Goal: Task Accomplishment & Management: Use online tool/utility

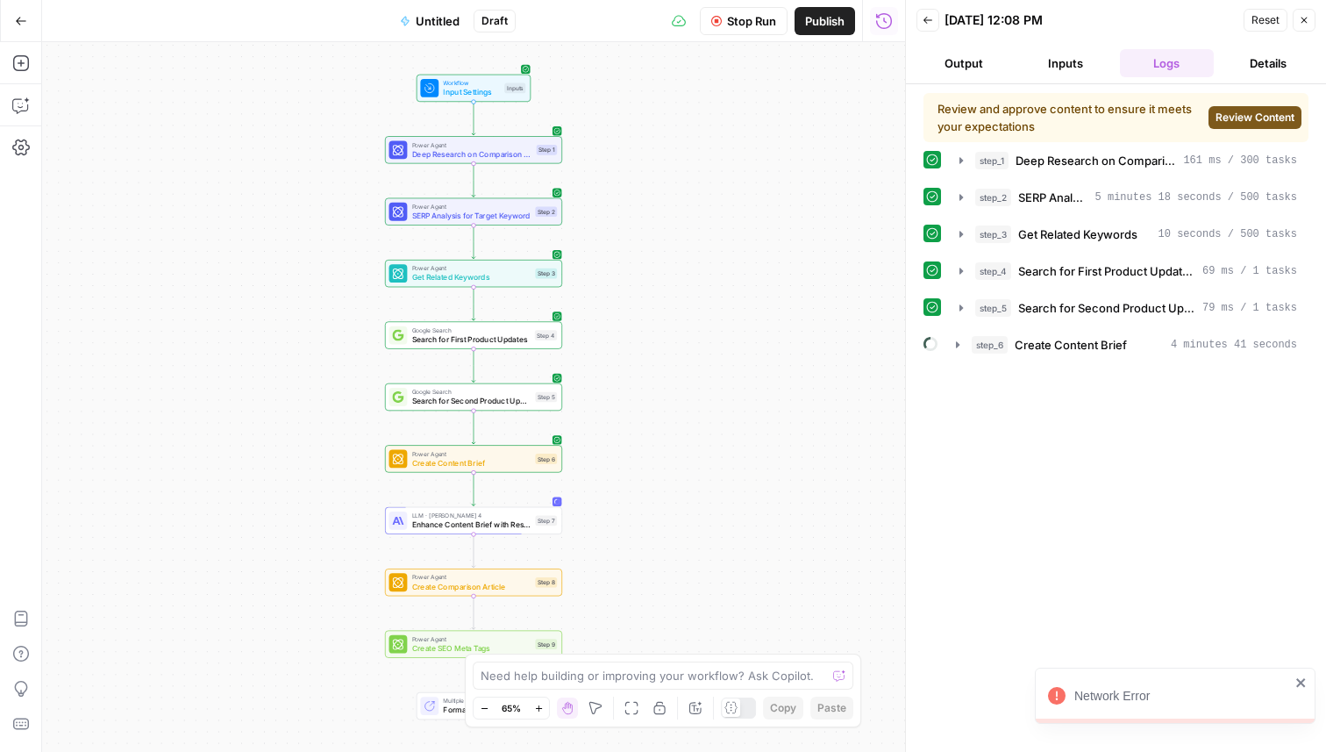
click at [1241, 110] on span "Review Content" at bounding box center [1255, 118] width 79 height 16
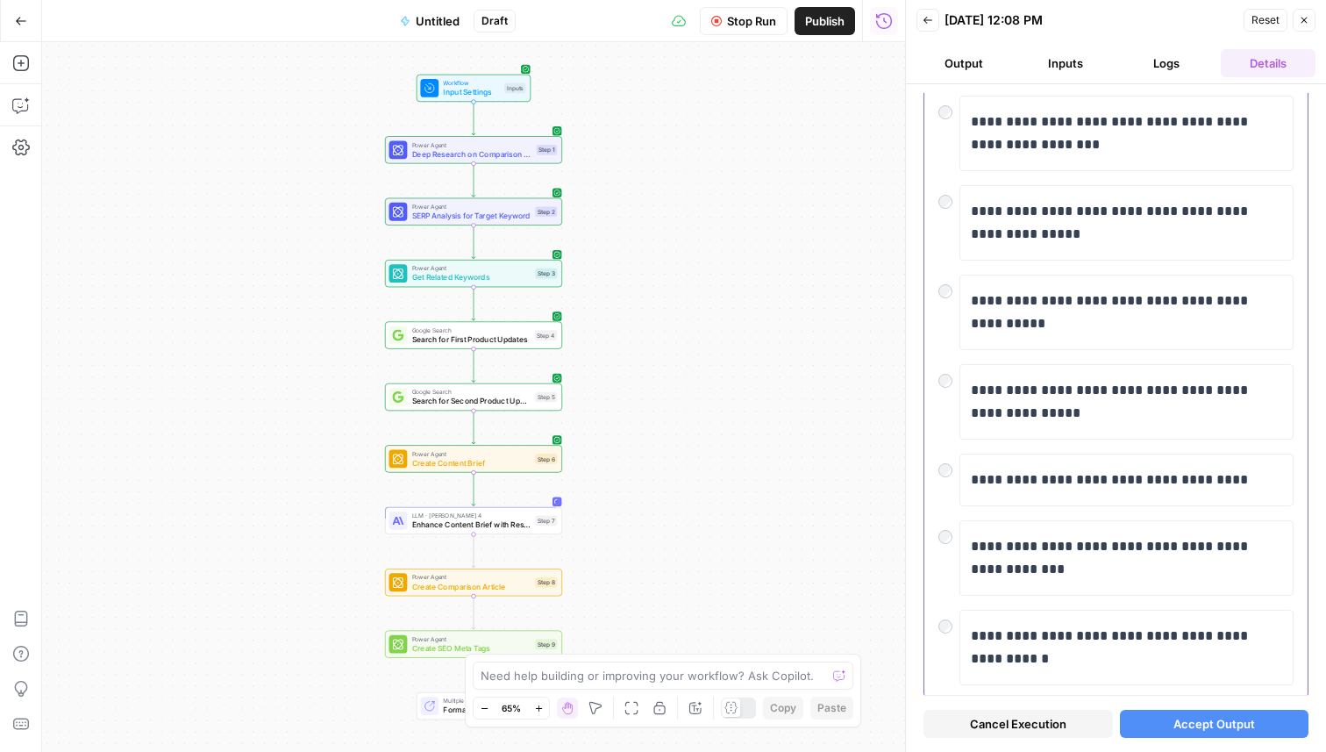
scroll to position [457, 0]
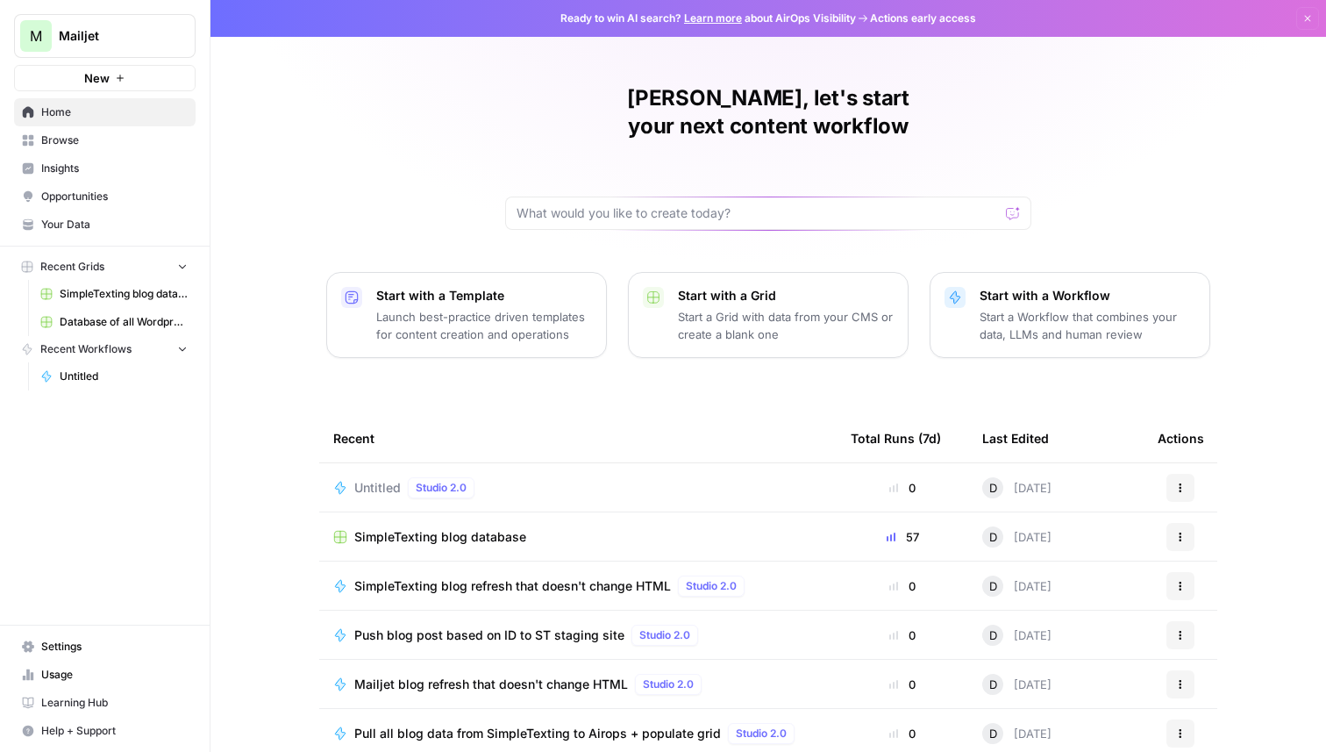
click at [381, 479] on span "Untitled" at bounding box center [377, 488] width 46 height 18
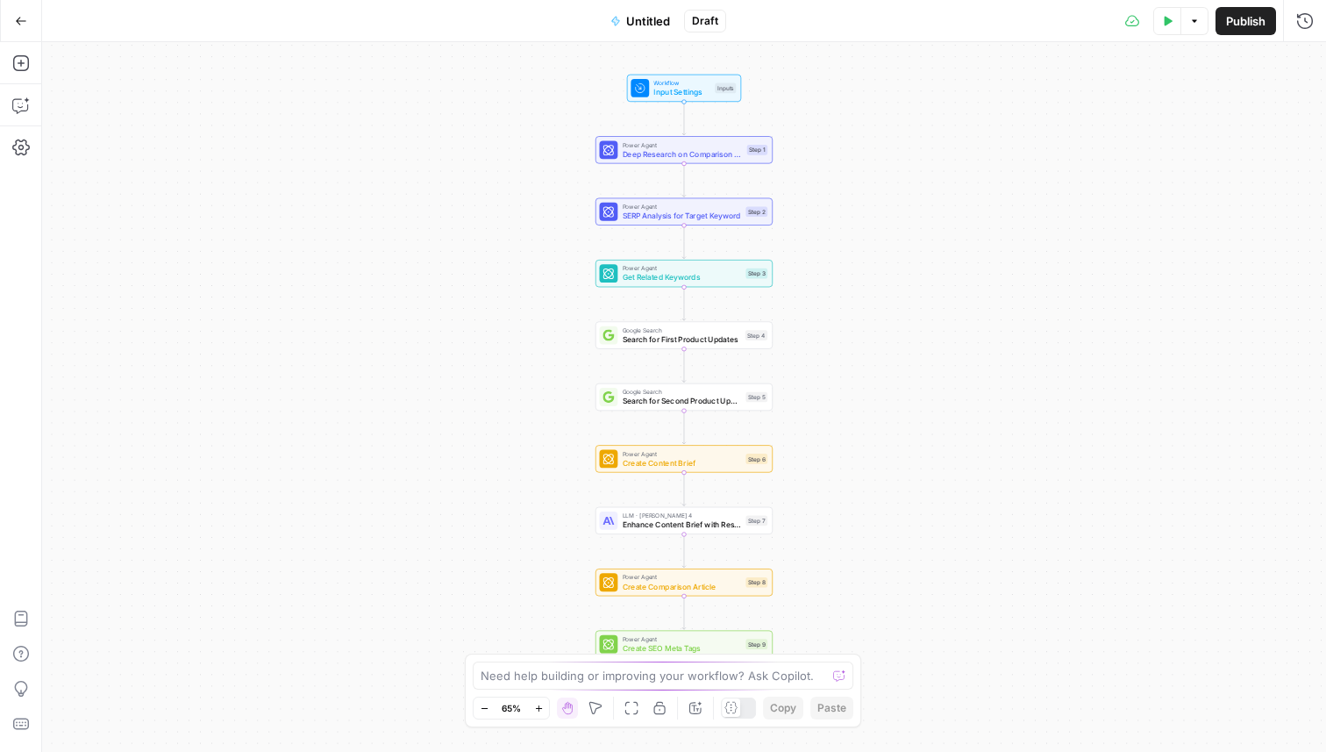
click at [1165, 25] on icon "button" at bounding box center [1167, 21] width 11 height 11
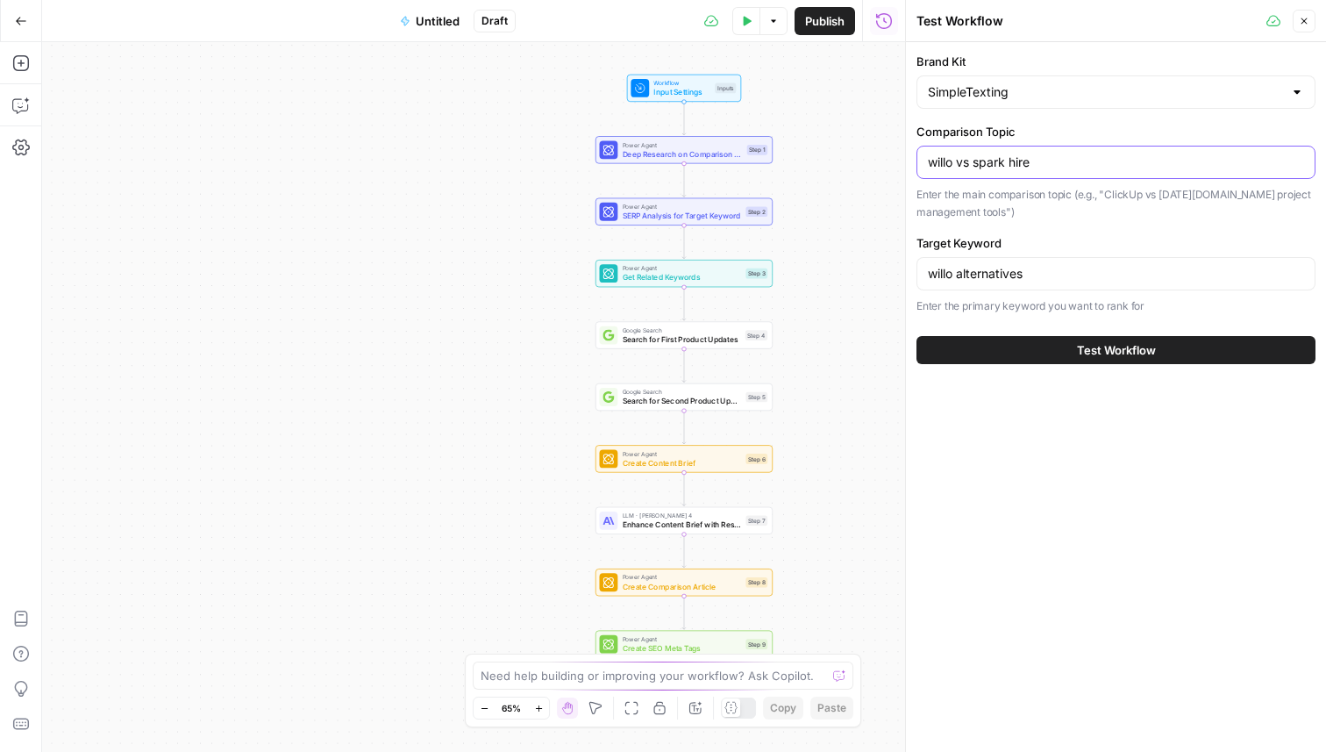
click at [977, 158] on input "willo vs spark hire" at bounding box center [1116, 162] width 376 height 18
click at [976, 277] on input "willo alternatives" at bounding box center [1116, 274] width 376 height 18
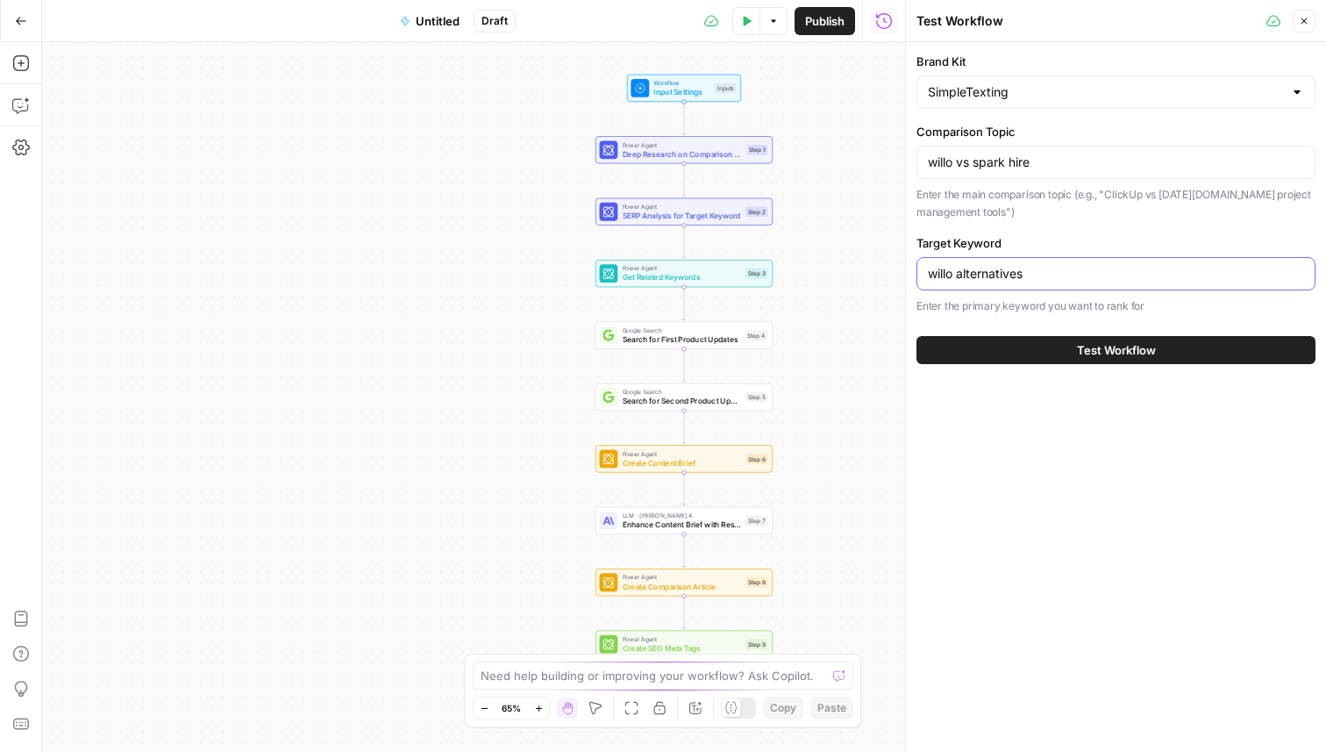
click at [976, 277] on input "willo alternatives" at bounding box center [1116, 274] width 376 height 18
paste input "vs spark hire"
type input "willo vs spark hire"
click at [995, 353] on button "Test Workflow" at bounding box center [1116, 350] width 399 height 28
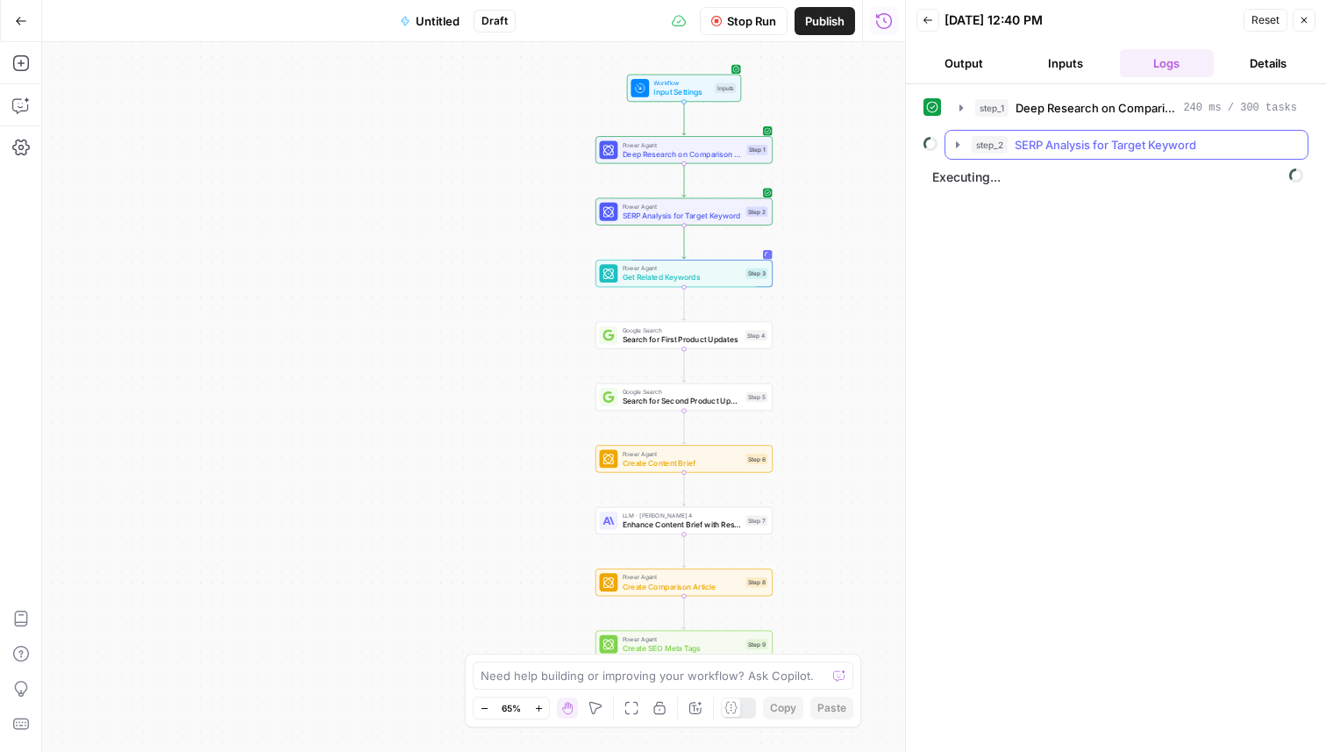
click at [959, 146] on icon "button" at bounding box center [958, 145] width 14 height 14
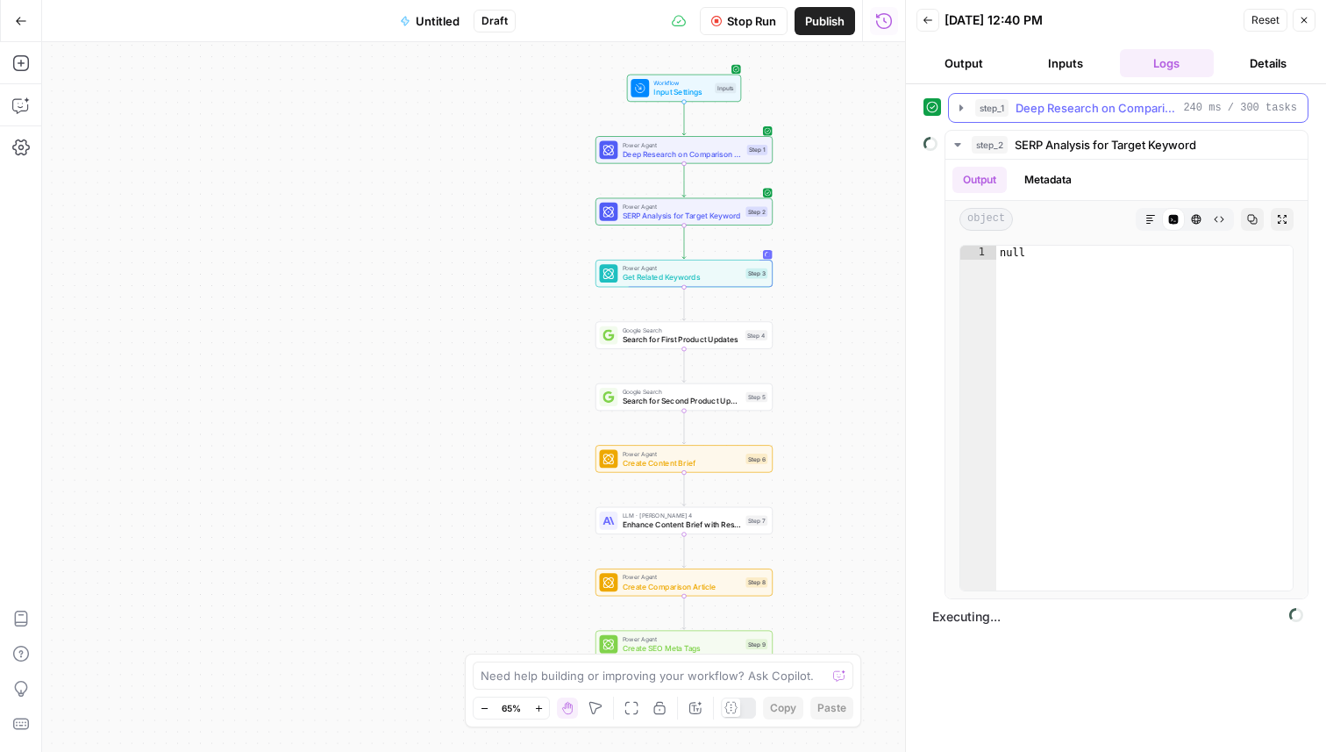
click at [965, 106] on icon "button" at bounding box center [961, 108] width 14 height 14
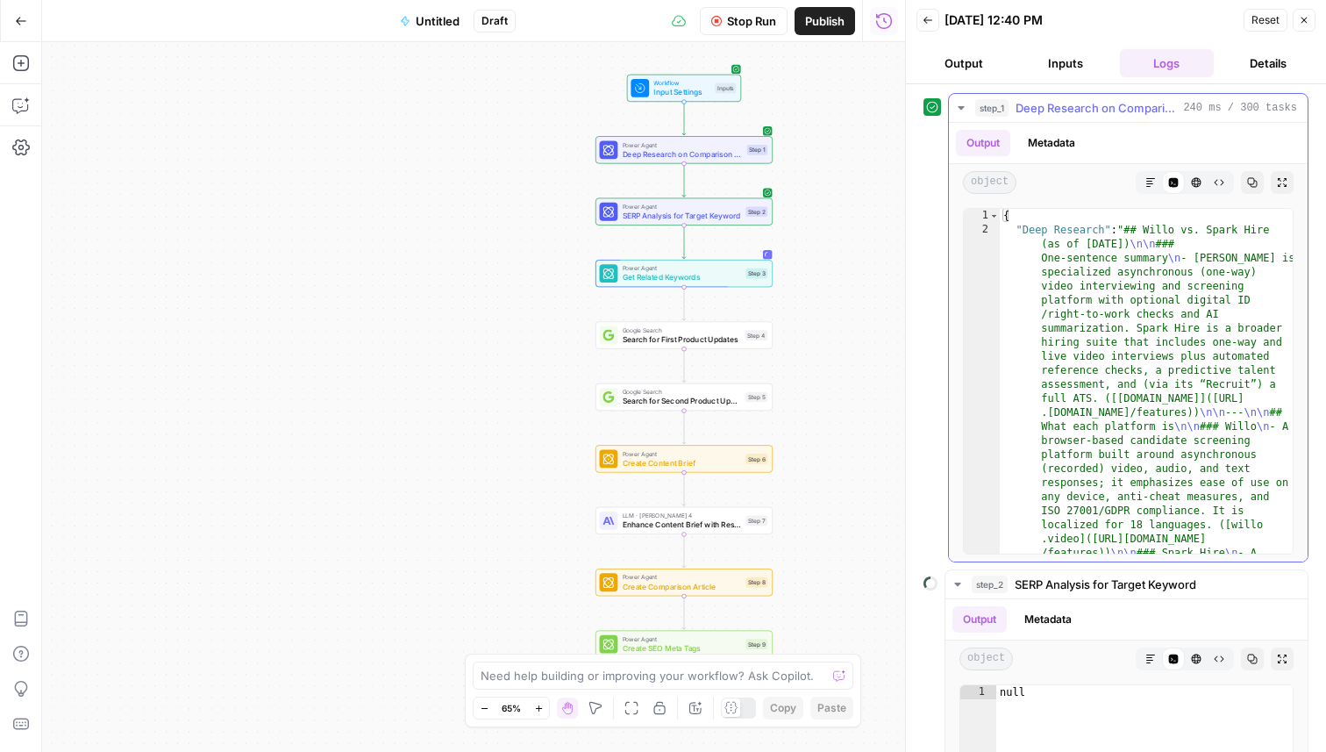
click at [962, 103] on icon "button" at bounding box center [961, 108] width 14 height 14
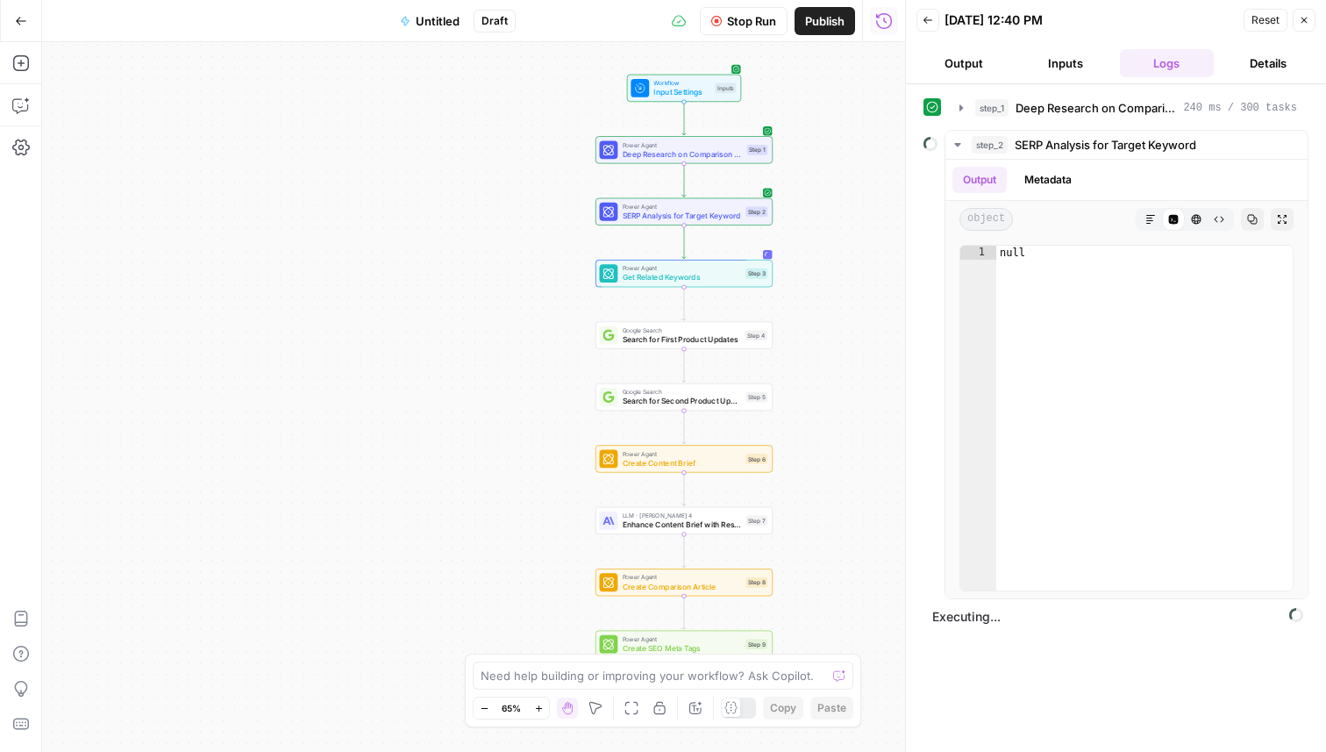
click at [1048, 63] on button "Inputs" at bounding box center [1065, 63] width 95 height 28
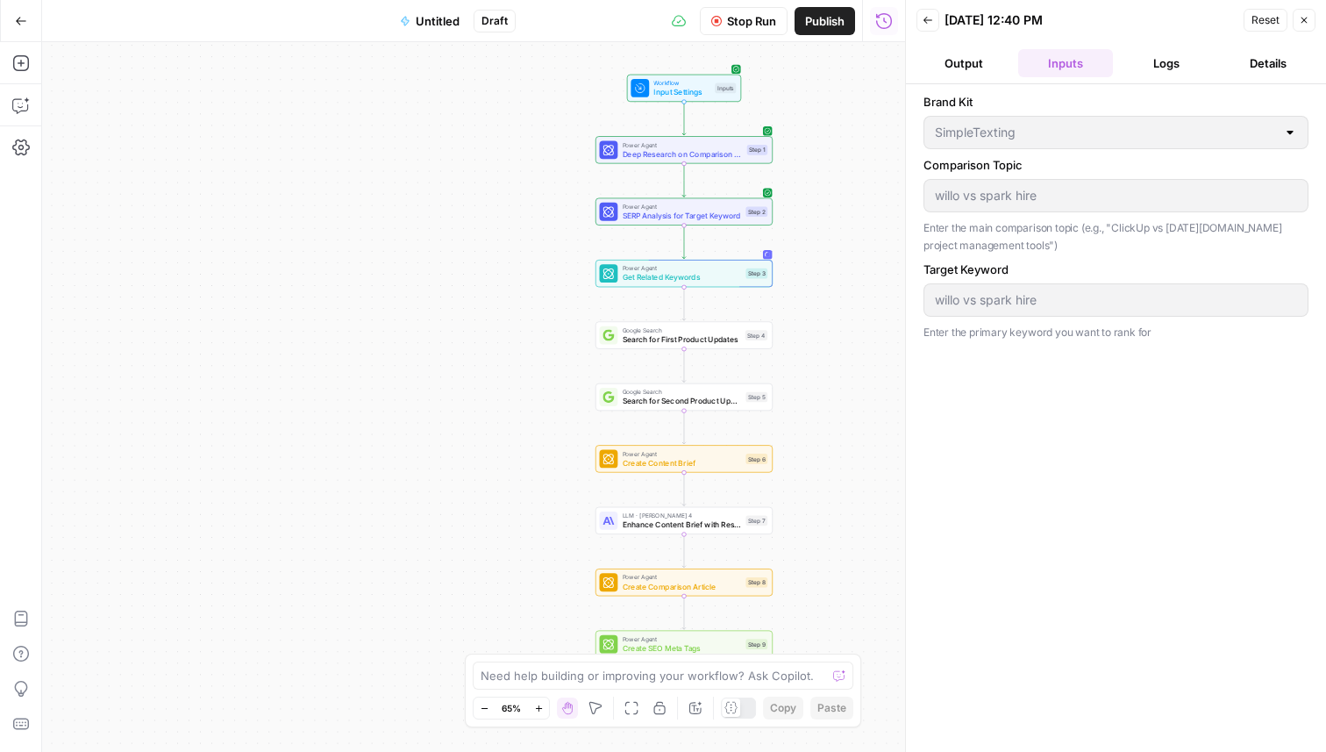
click at [967, 60] on button "Output" at bounding box center [964, 63] width 95 height 28
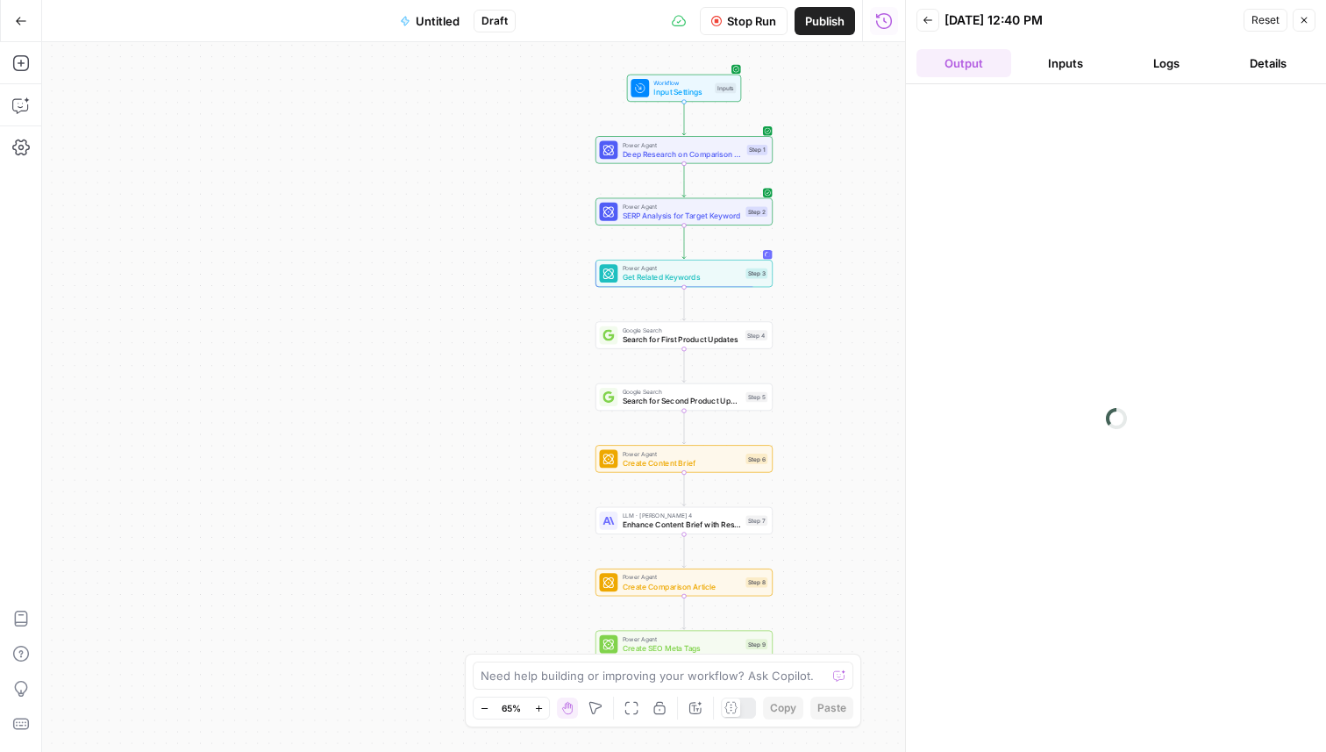
click at [1166, 68] on button "Logs" at bounding box center [1167, 63] width 95 height 28
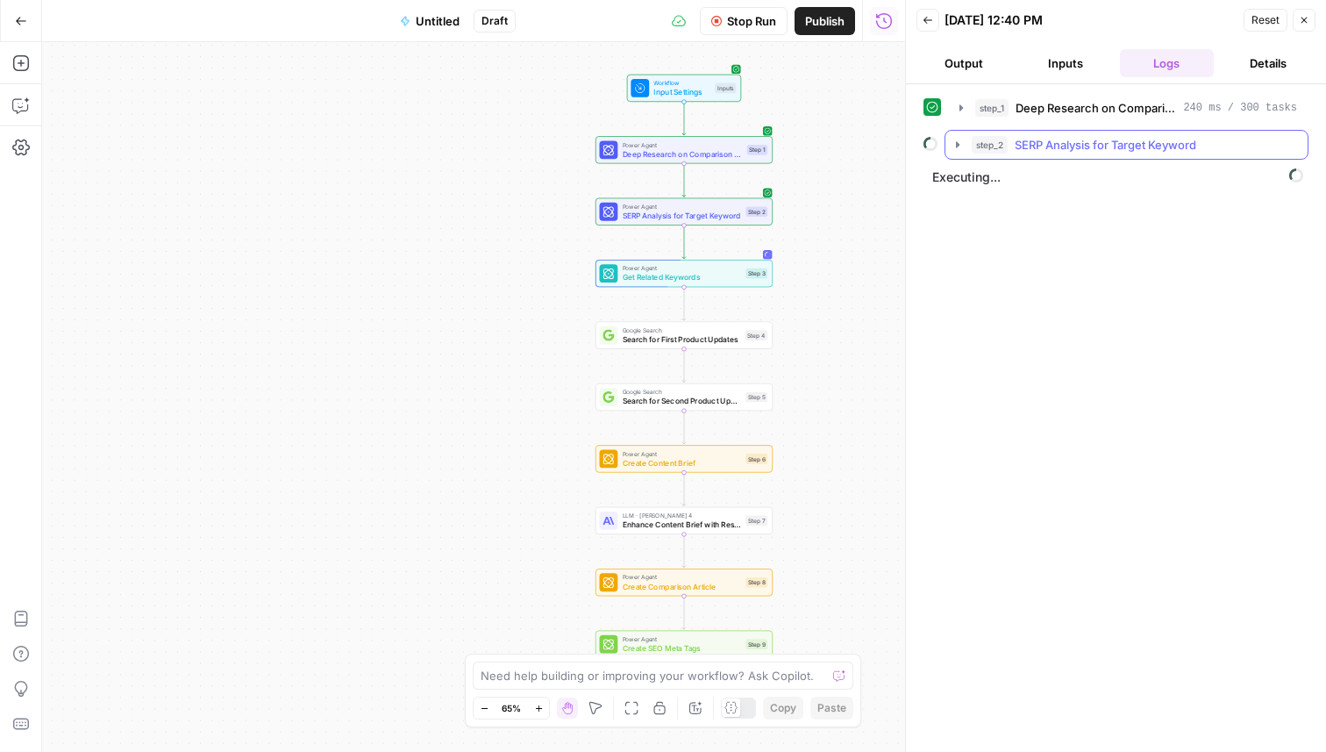
click at [958, 145] on icon "button" at bounding box center [958, 144] width 4 height 6
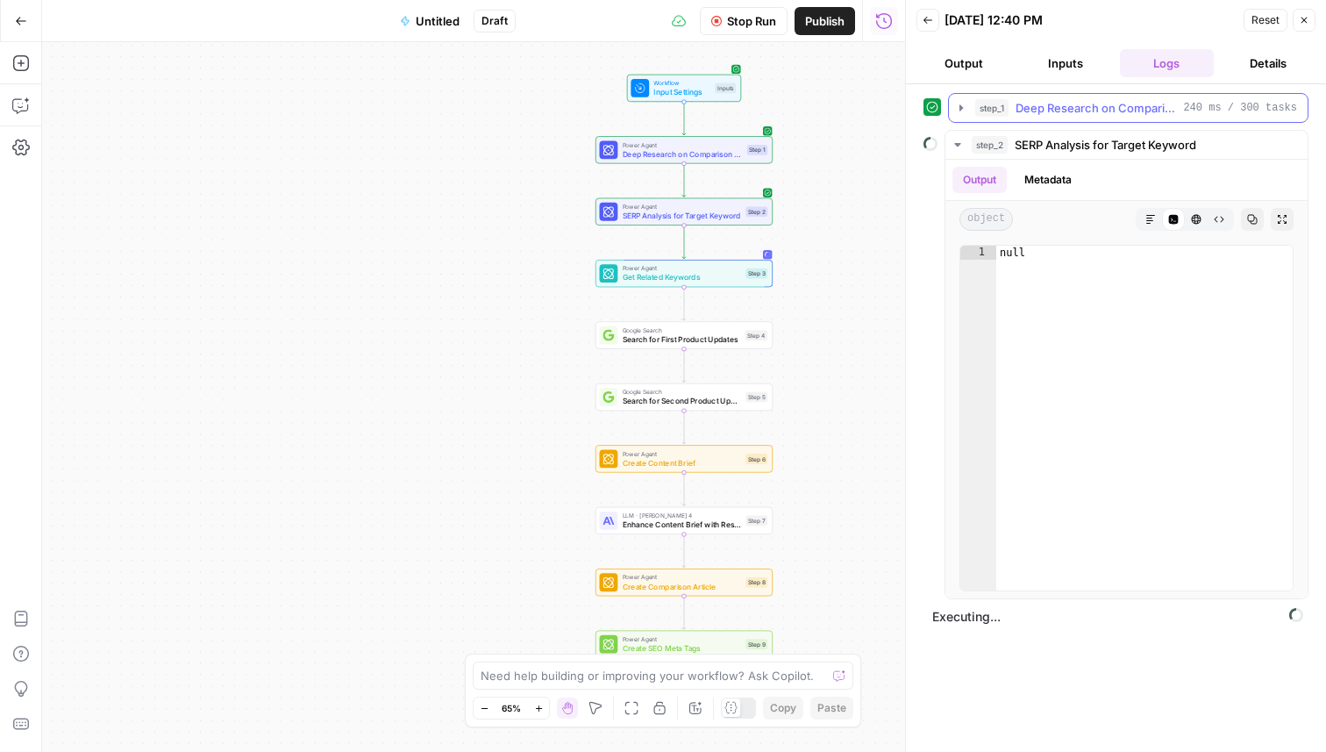
click at [963, 97] on button "step_1 Deep Research on Comparison Topic 240 ms / 300 tasks" at bounding box center [1128, 108] width 359 height 28
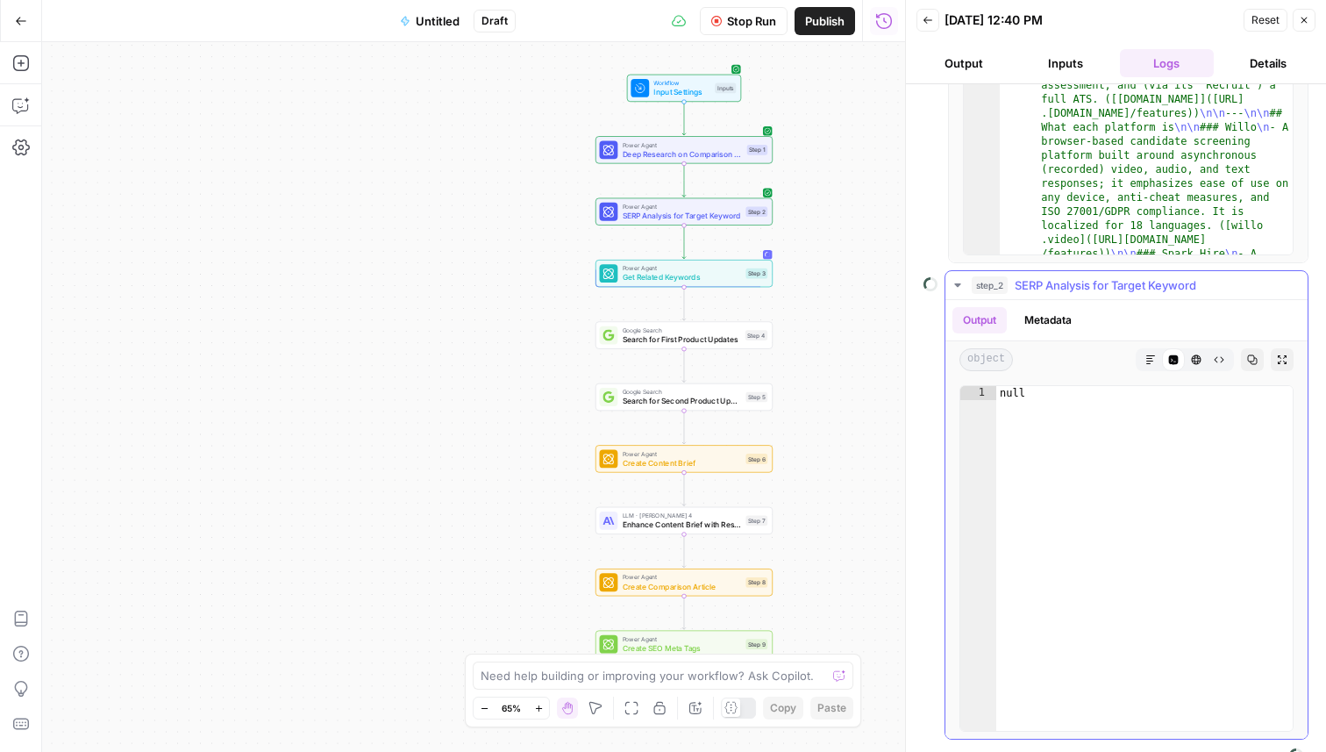
scroll to position [327, 0]
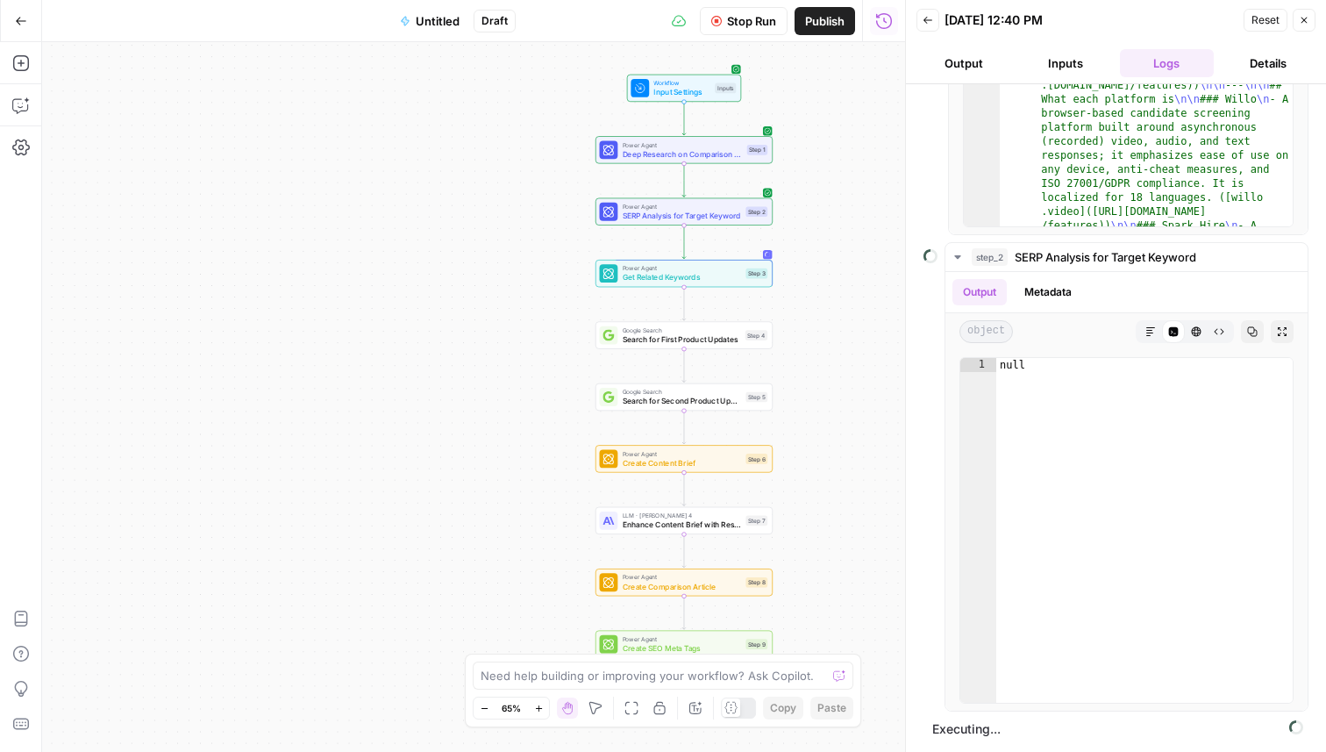
click at [988, 716] on span "Executing..." at bounding box center [1118, 729] width 382 height 28
click at [689, 217] on span "SERP Analysis for Target Keyword" at bounding box center [682, 215] width 119 height 11
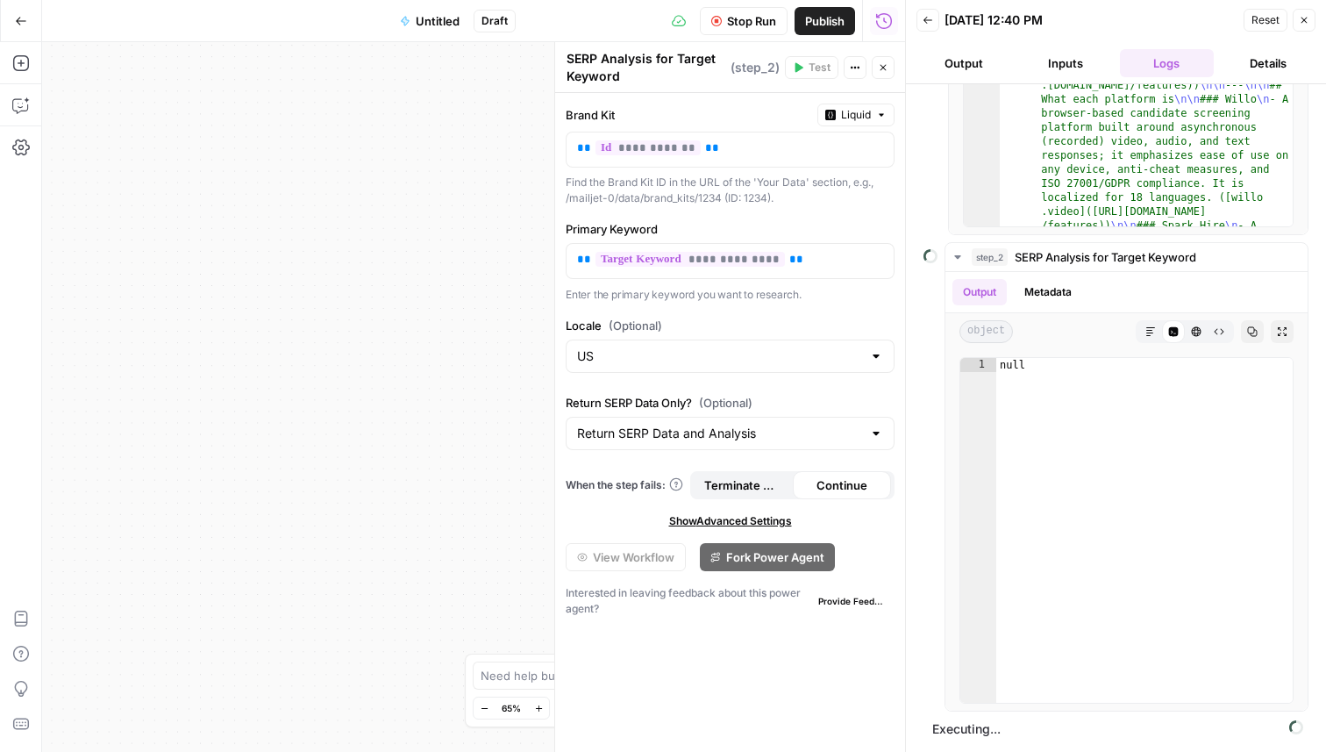
click at [1074, 48] on header "Back [DATE] 12:40 PM Reset Close Output Inputs Logs Details" at bounding box center [1116, 42] width 420 height 84
click at [1074, 56] on button "Inputs" at bounding box center [1065, 63] width 95 height 28
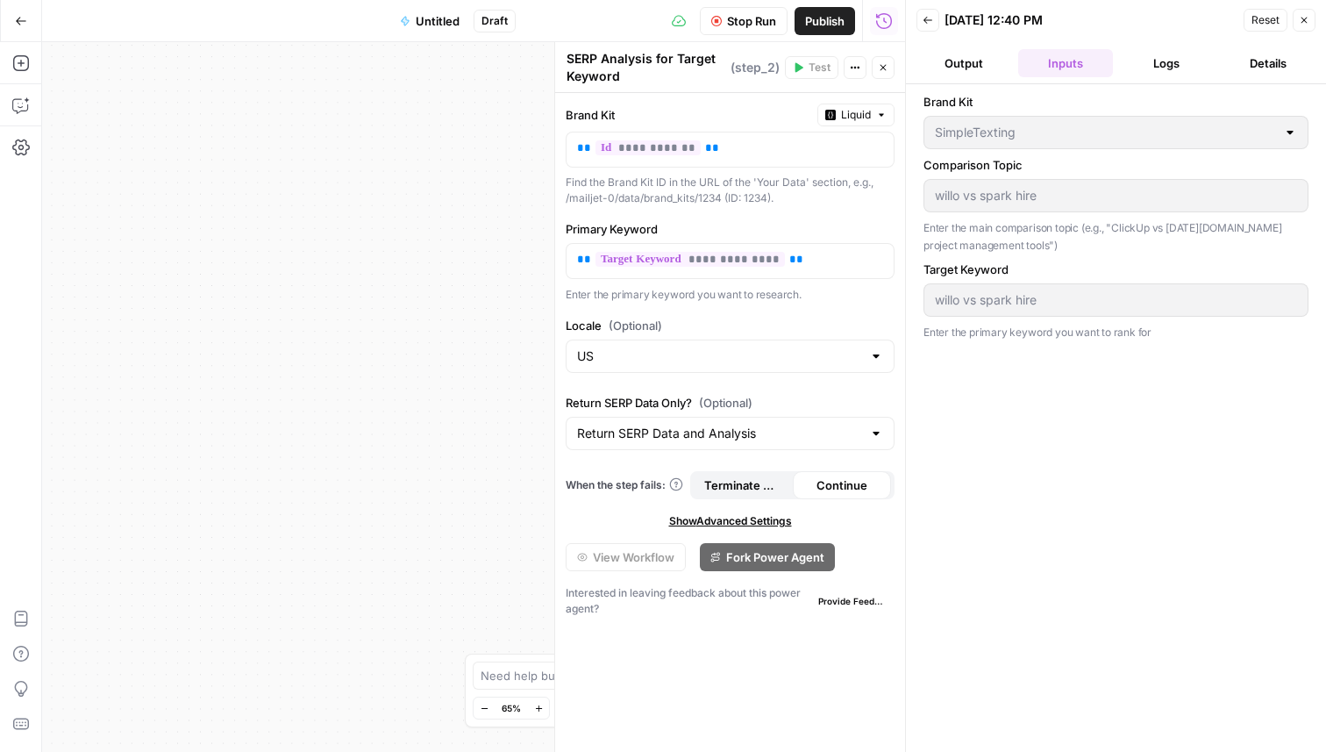
click at [961, 61] on button "Output" at bounding box center [964, 63] width 95 height 28
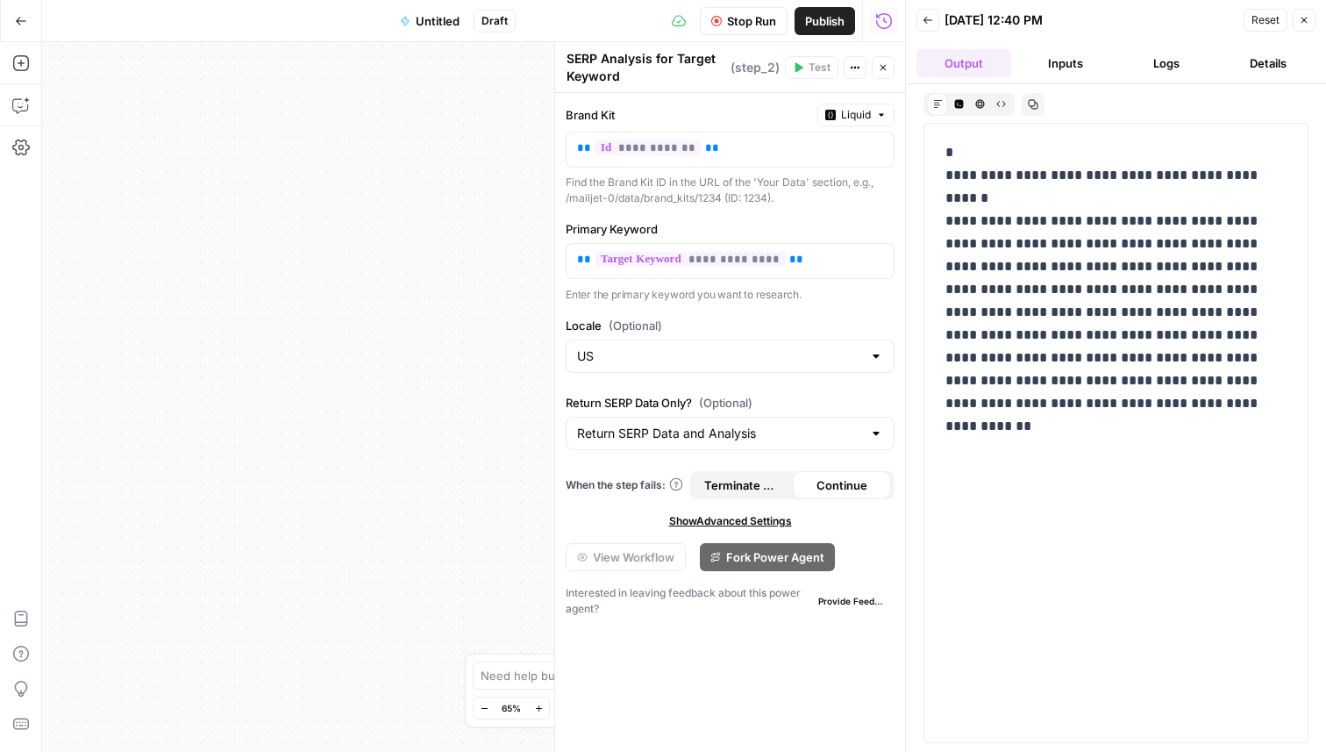
click at [1167, 55] on button "Logs" at bounding box center [1167, 63] width 95 height 28
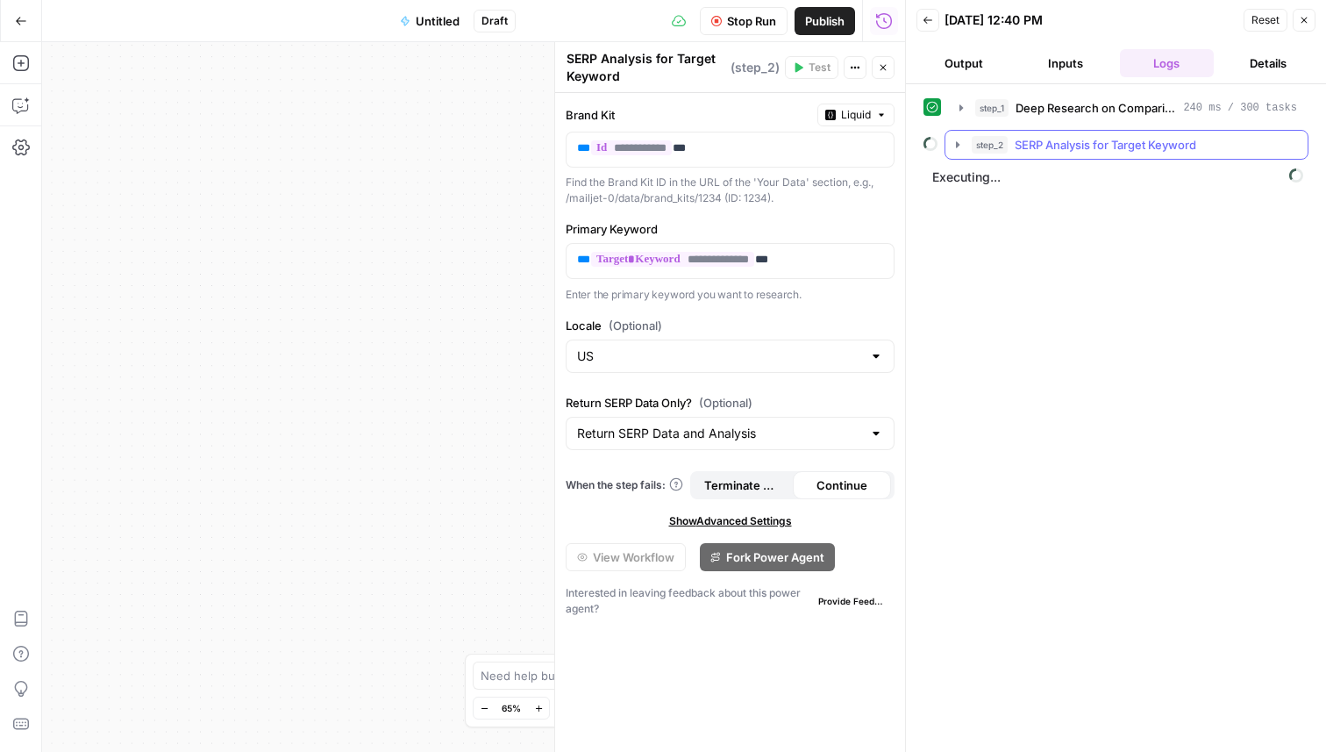
click at [963, 140] on icon "button" at bounding box center [958, 145] width 14 height 14
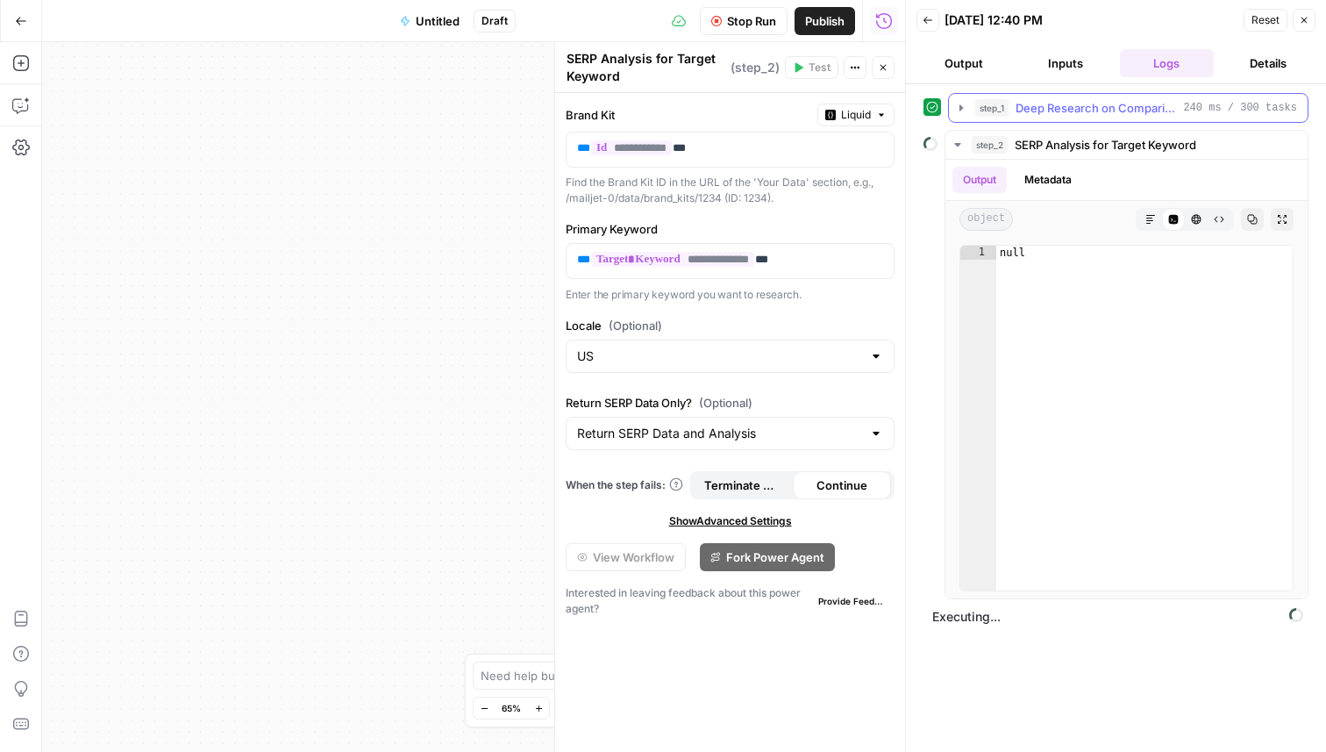
click at [963, 119] on button "step_1 Deep Research on Comparison Topic 240 ms / 300 tasks" at bounding box center [1128, 108] width 359 height 28
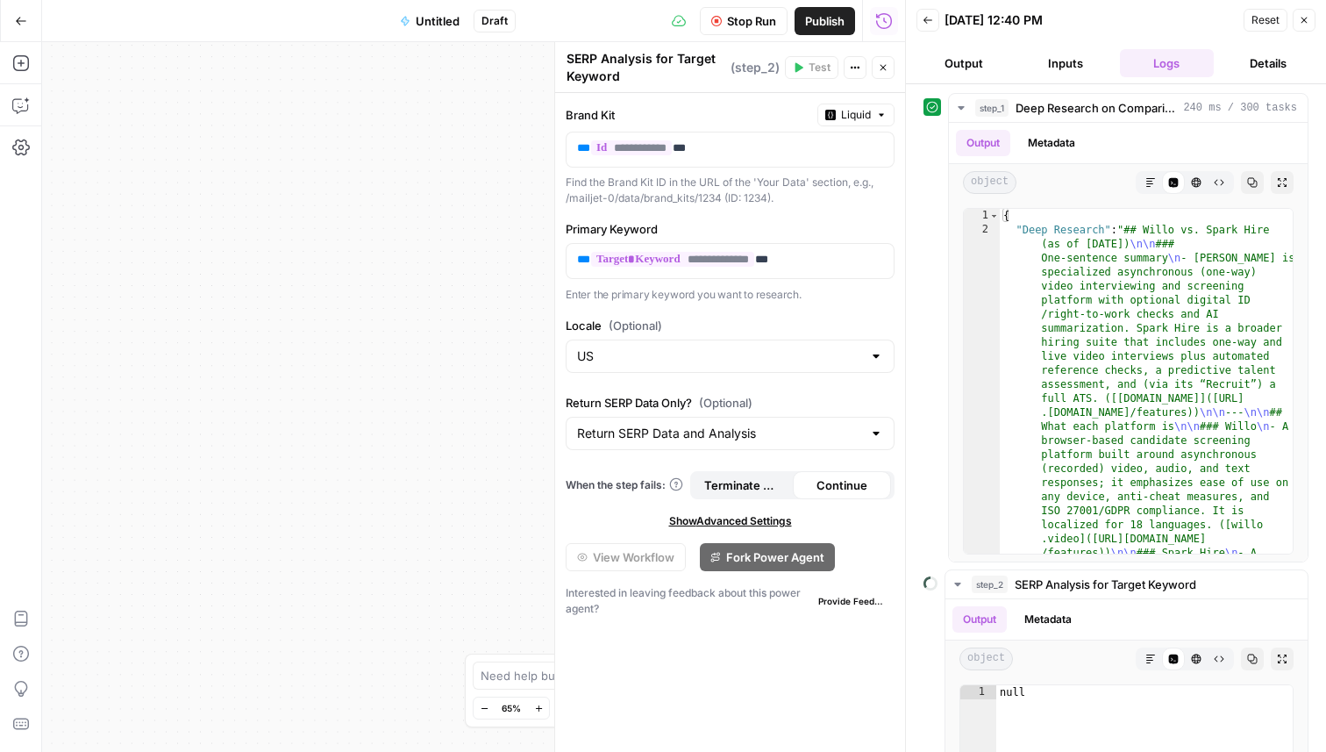
click at [924, 26] on button "Back" at bounding box center [928, 20] width 23 height 23
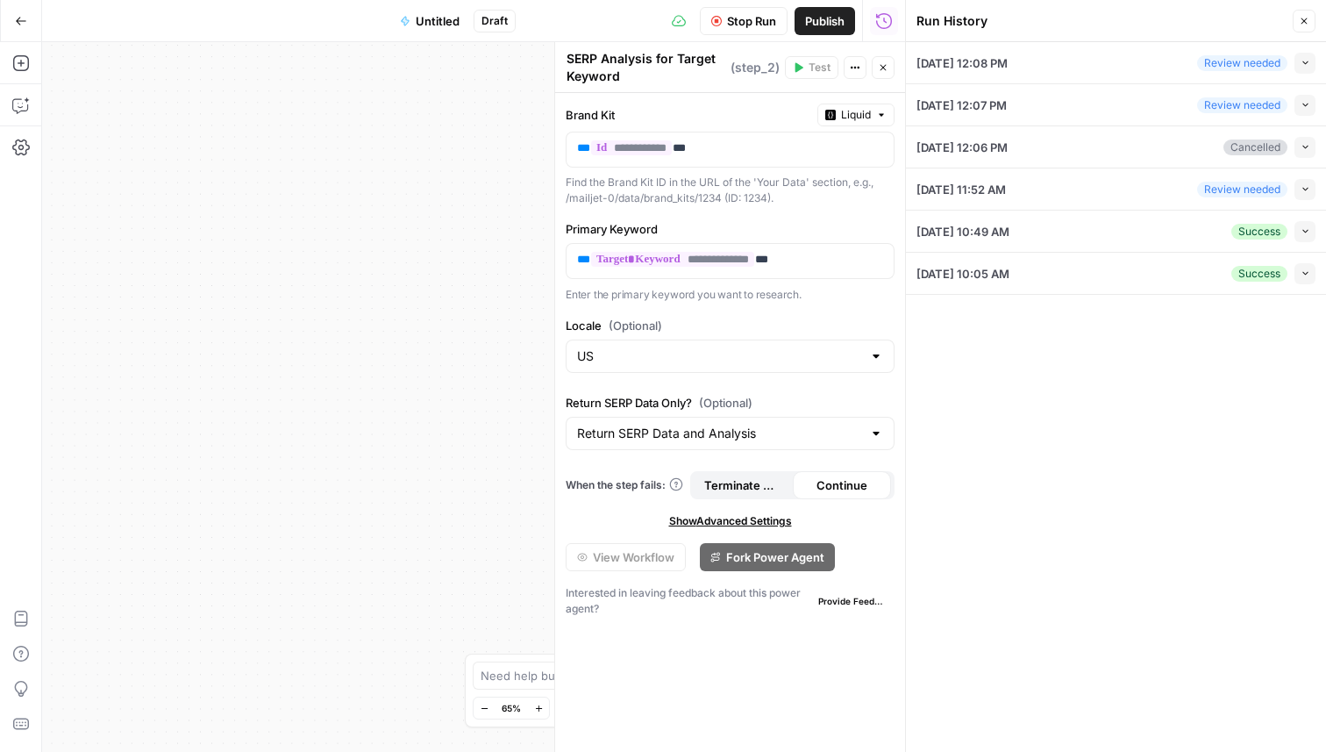
click at [1308, 56] on button "Collapse" at bounding box center [1305, 63] width 21 height 21
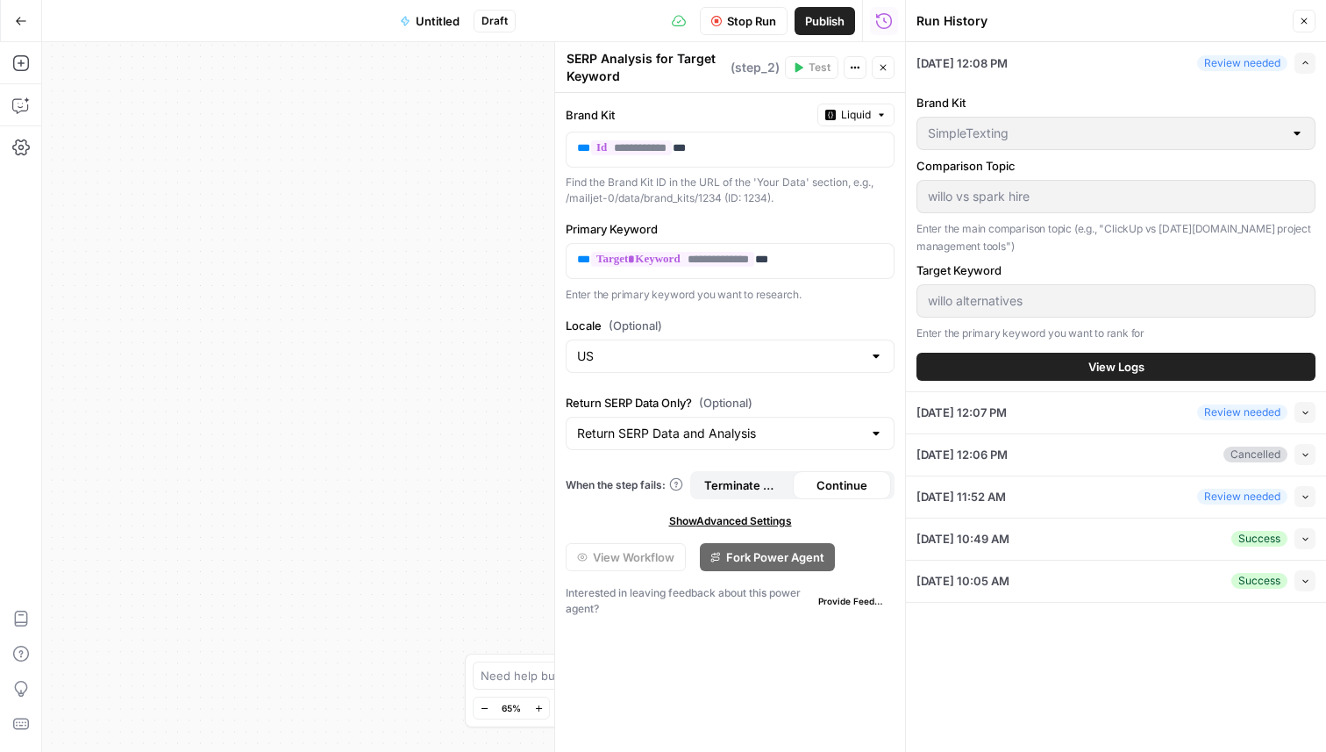
click at [1152, 359] on button "View Logs" at bounding box center [1116, 367] width 399 height 28
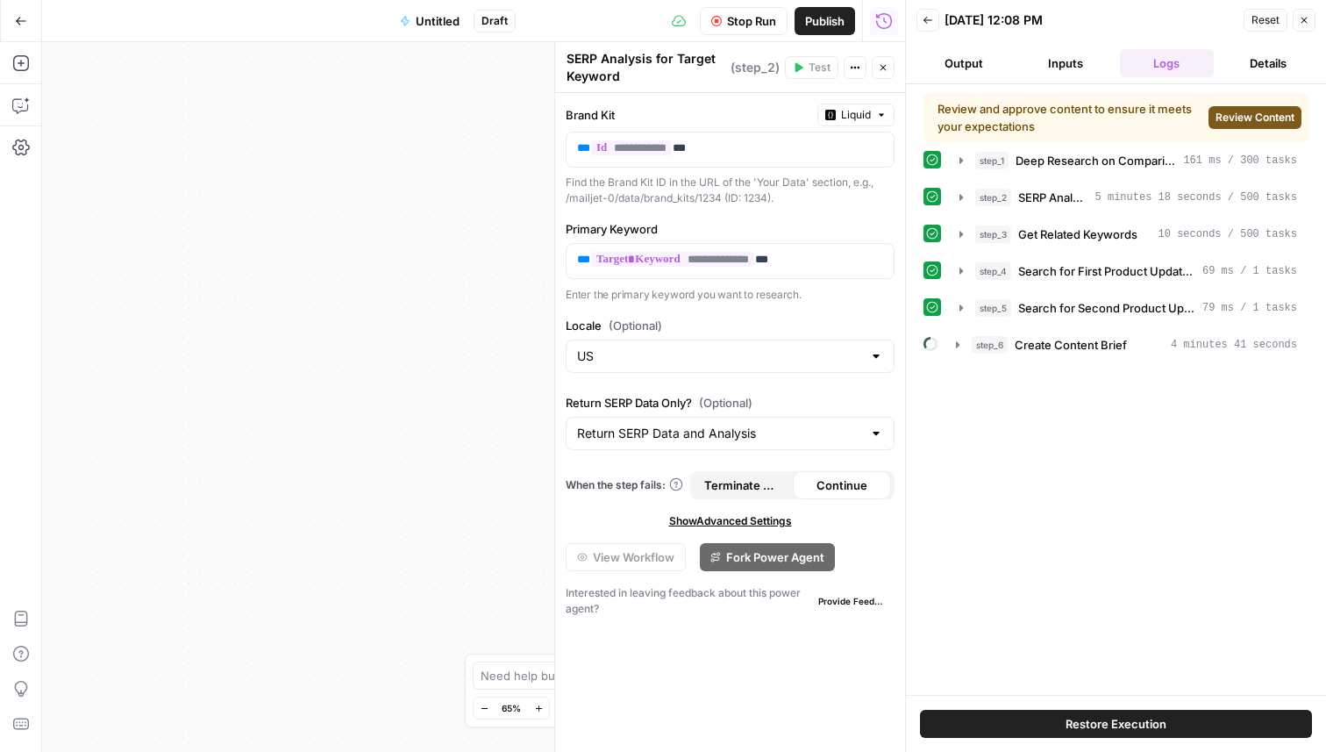
click at [1253, 119] on span "Review Content" at bounding box center [1255, 118] width 79 height 16
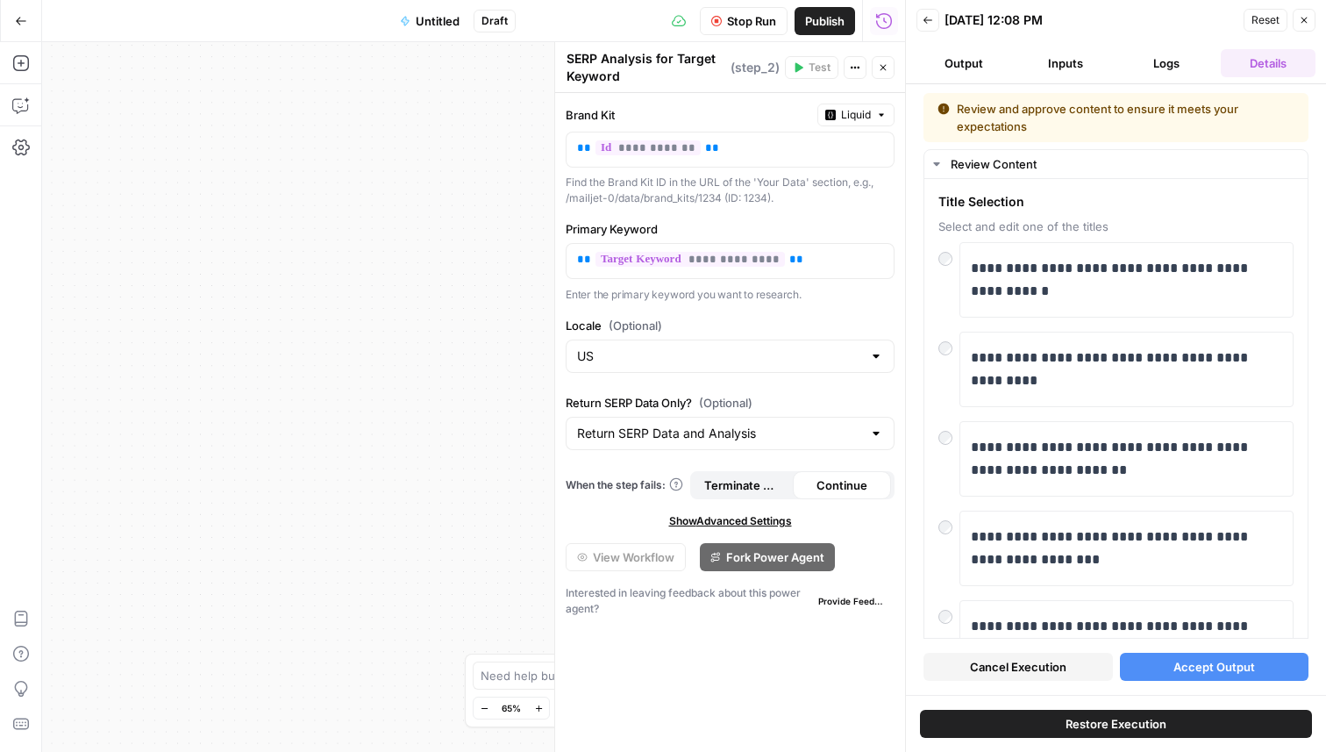
click at [969, 61] on button "Output" at bounding box center [964, 63] width 95 height 28
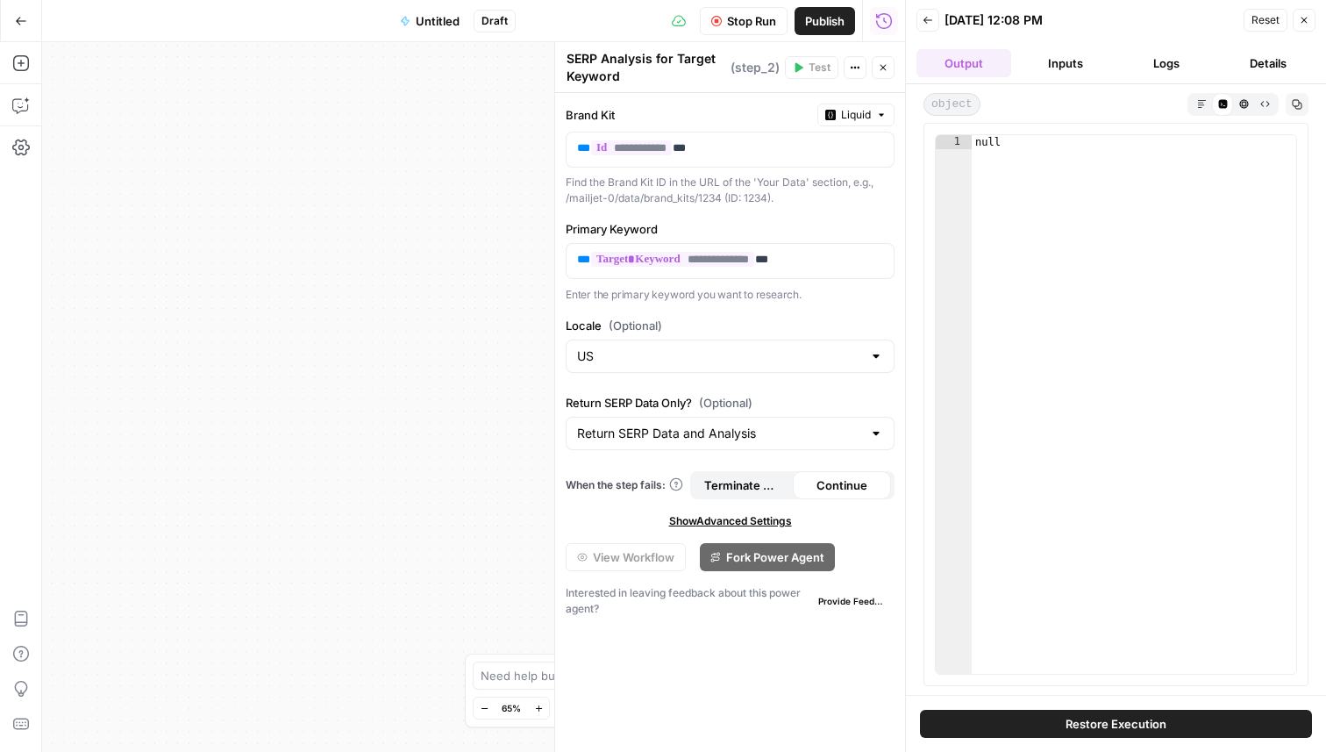
click at [929, 27] on button "Back" at bounding box center [928, 20] width 23 height 23
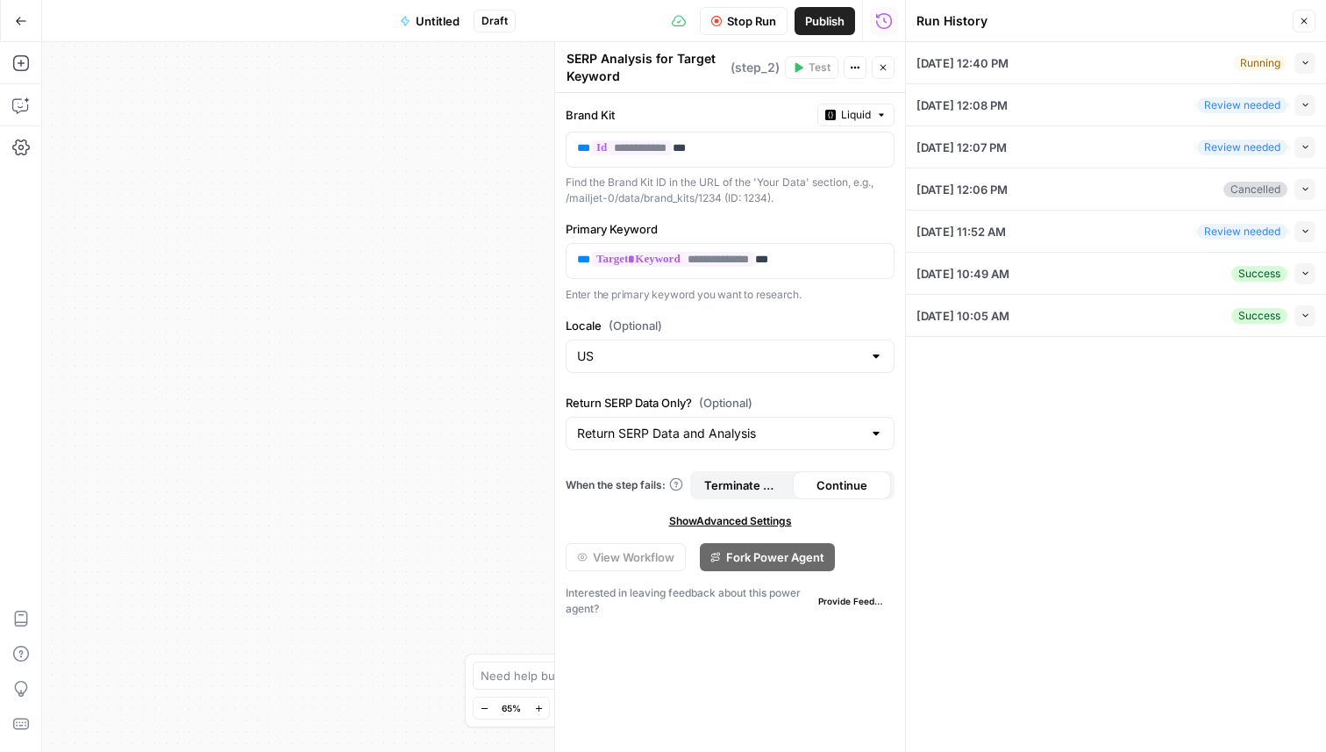
click at [1309, 66] on div "Collapse" at bounding box center [1284, 71] width 64 height 30
click at [1302, 64] on icon "button" at bounding box center [1306, 63] width 10 height 10
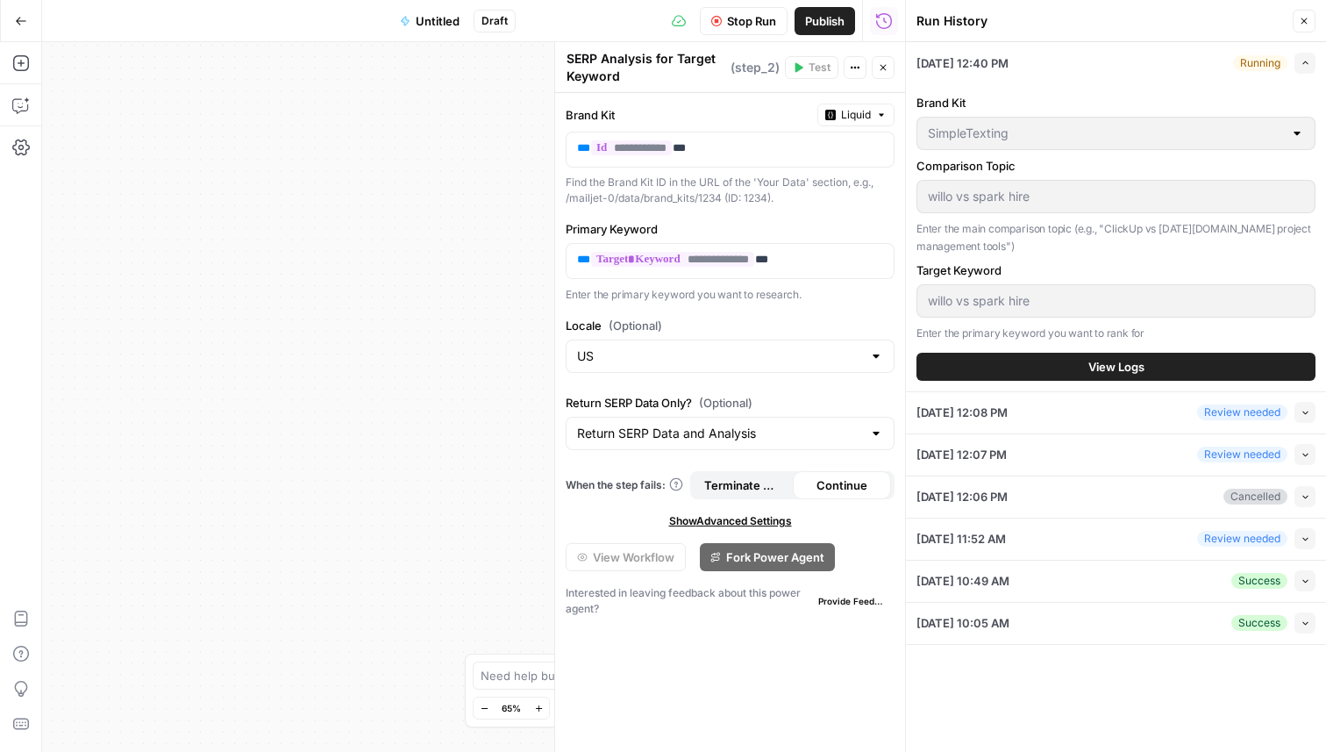
click at [1136, 366] on span "View Logs" at bounding box center [1116, 367] width 56 height 18
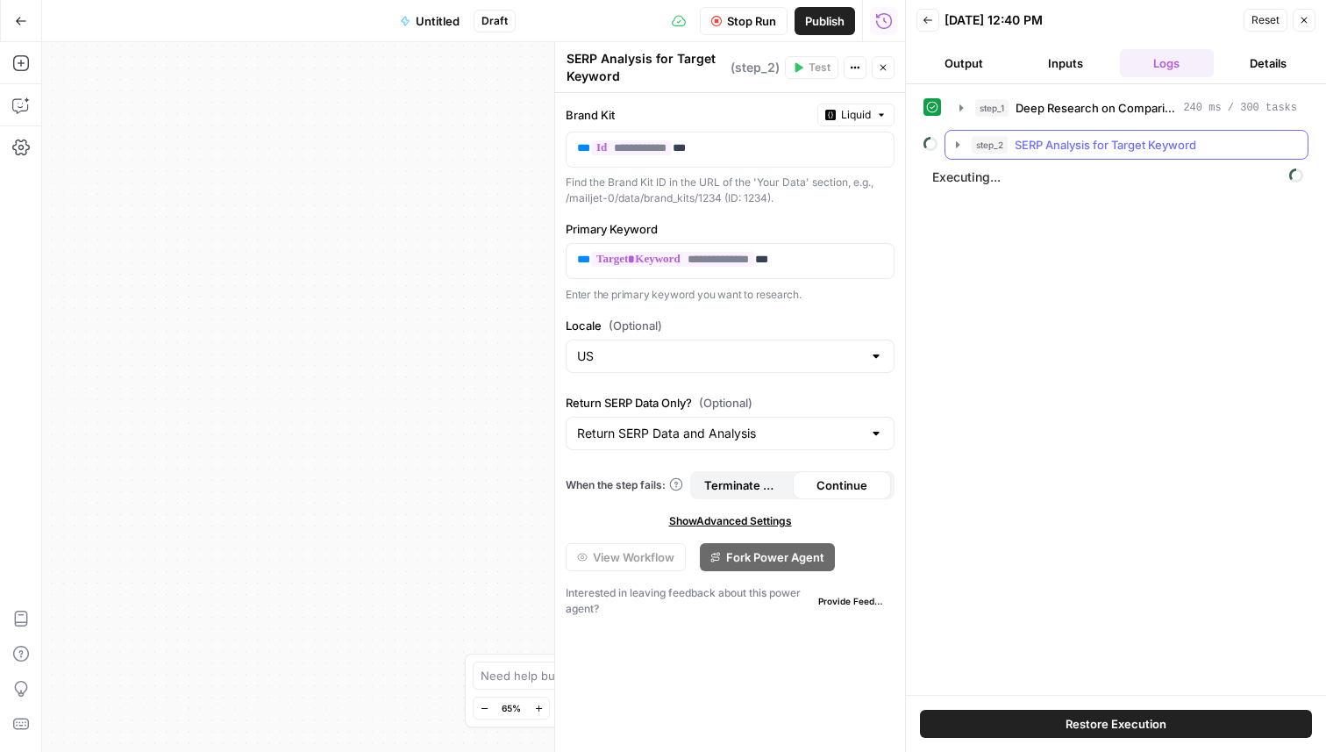
click at [955, 158] on button "step_2 SERP Analysis for Target Keyword" at bounding box center [1126, 145] width 362 height 28
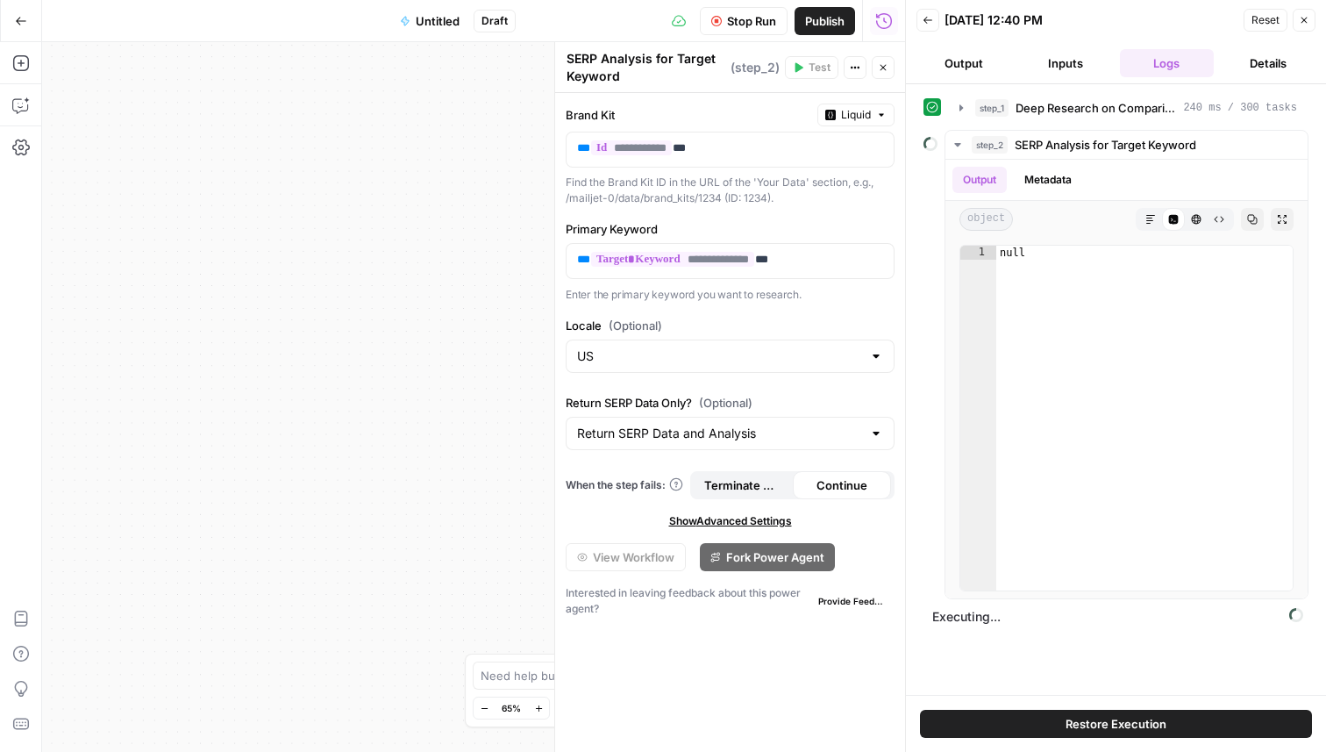
click at [976, 70] on button "Output" at bounding box center [964, 63] width 95 height 28
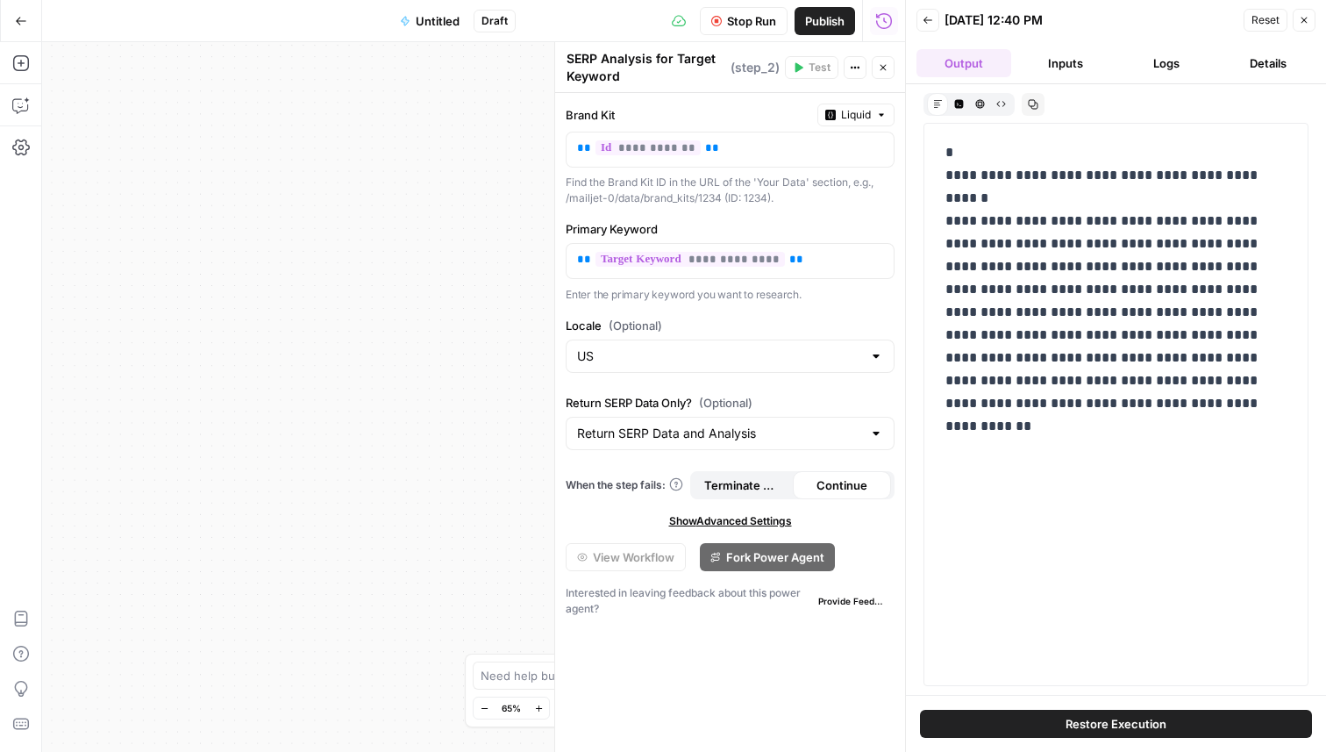
click at [1066, 65] on button "Inputs" at bounding box center [1065, 63] width 95 height 28
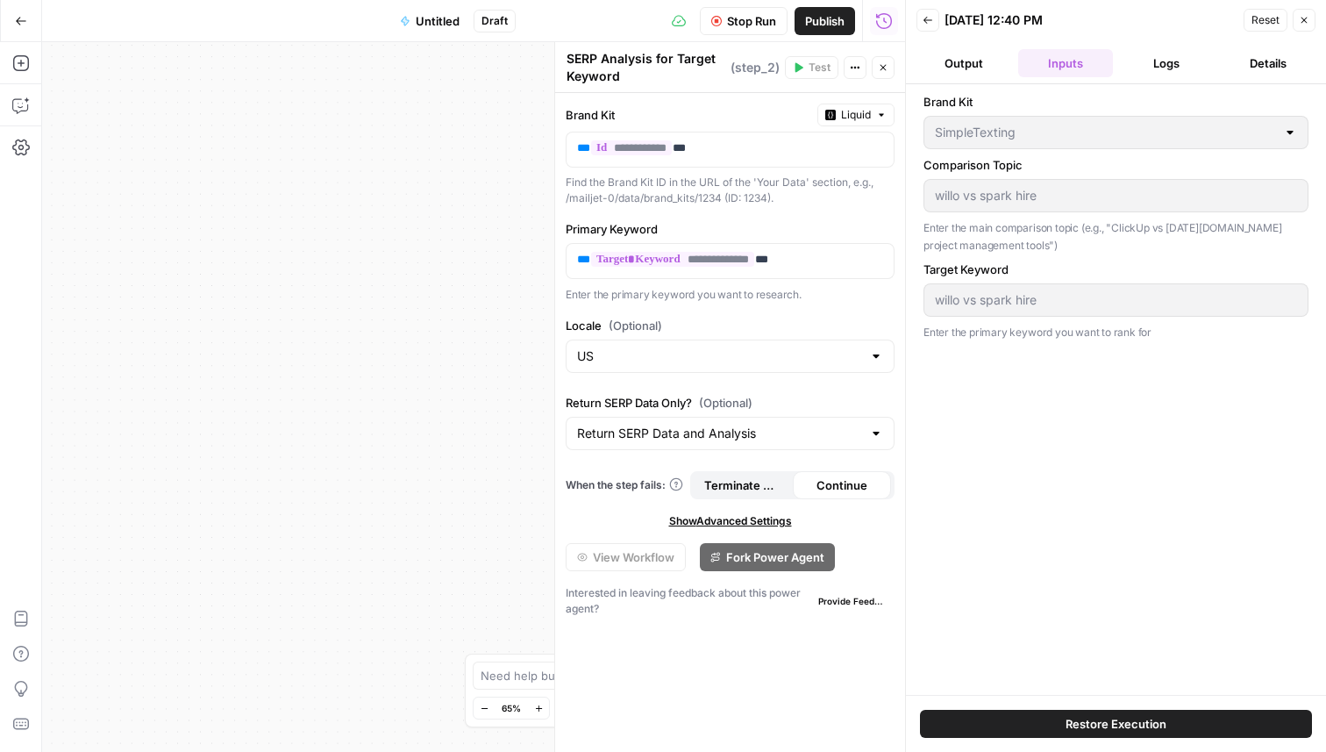
click at [1167, 63] on button "Logs" at bounding box center [1167, 63] width 95 height 28
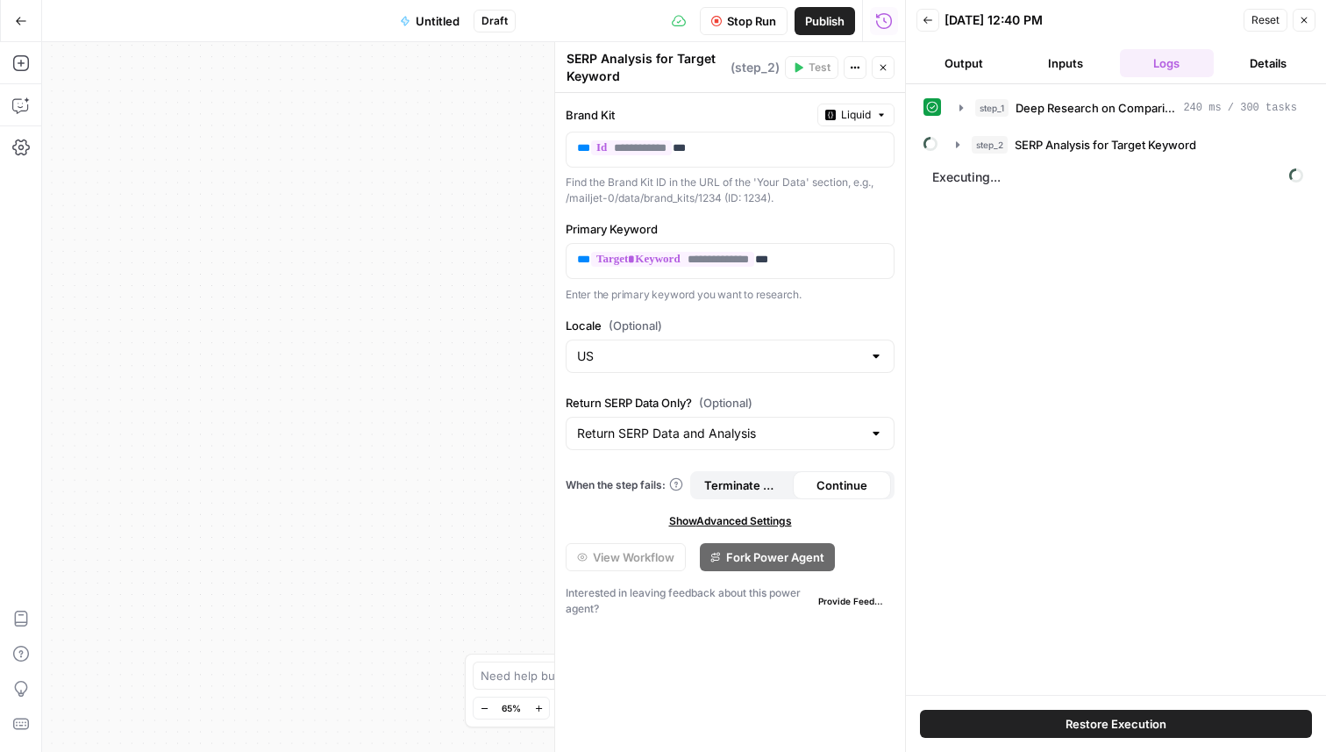
click at [1266, 58] on button "Details" at bounding box center [1268, 63] width 95 height 28
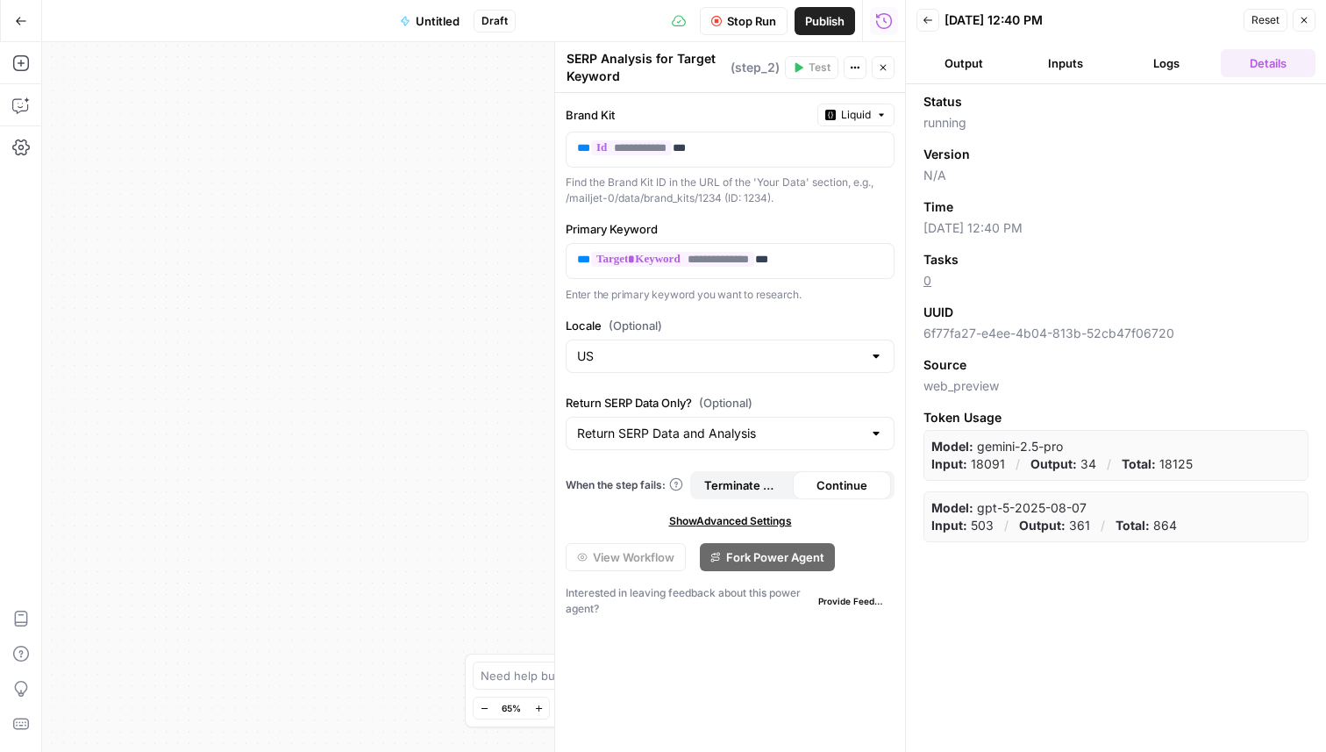
click at [1065, 55] on button "Inputs" at bounding box center [1065, 63] width 95 height 28
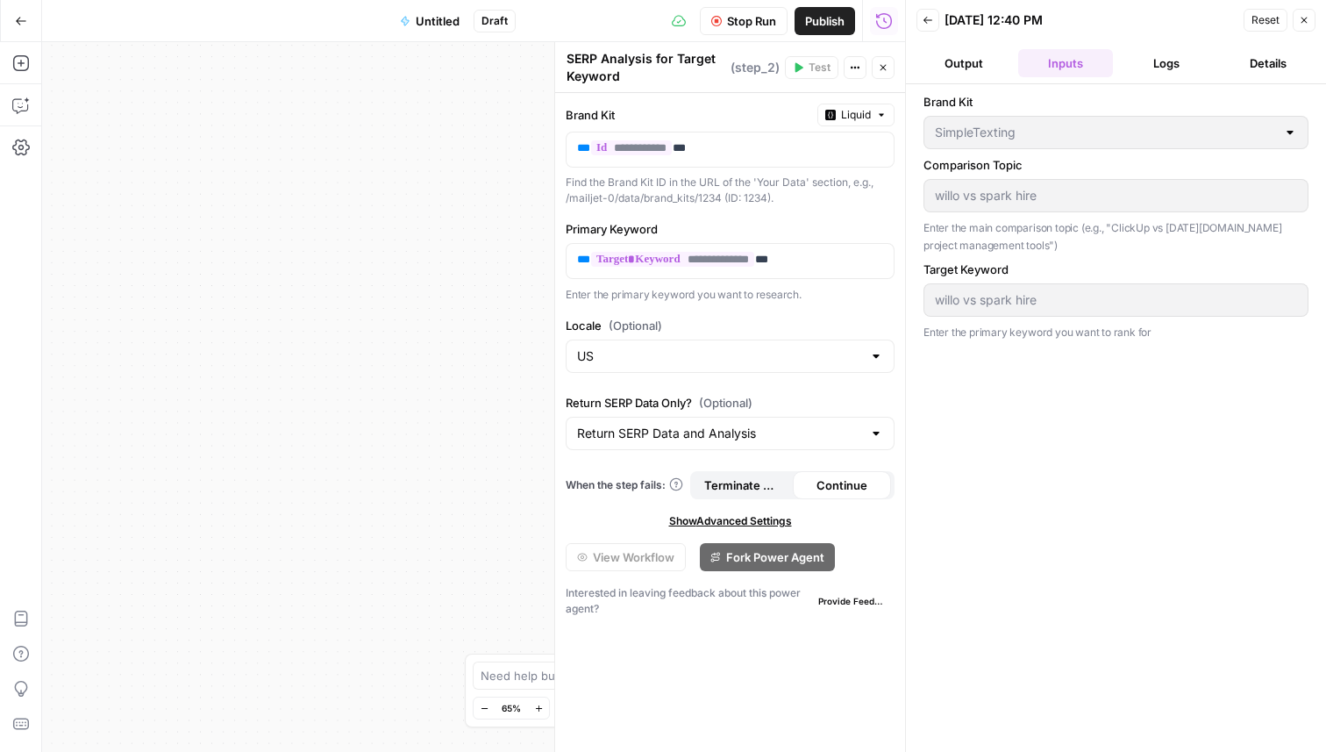
click at [1152, 56] on button "Logs" at bounding box center [1167, 63] width 95 height 28
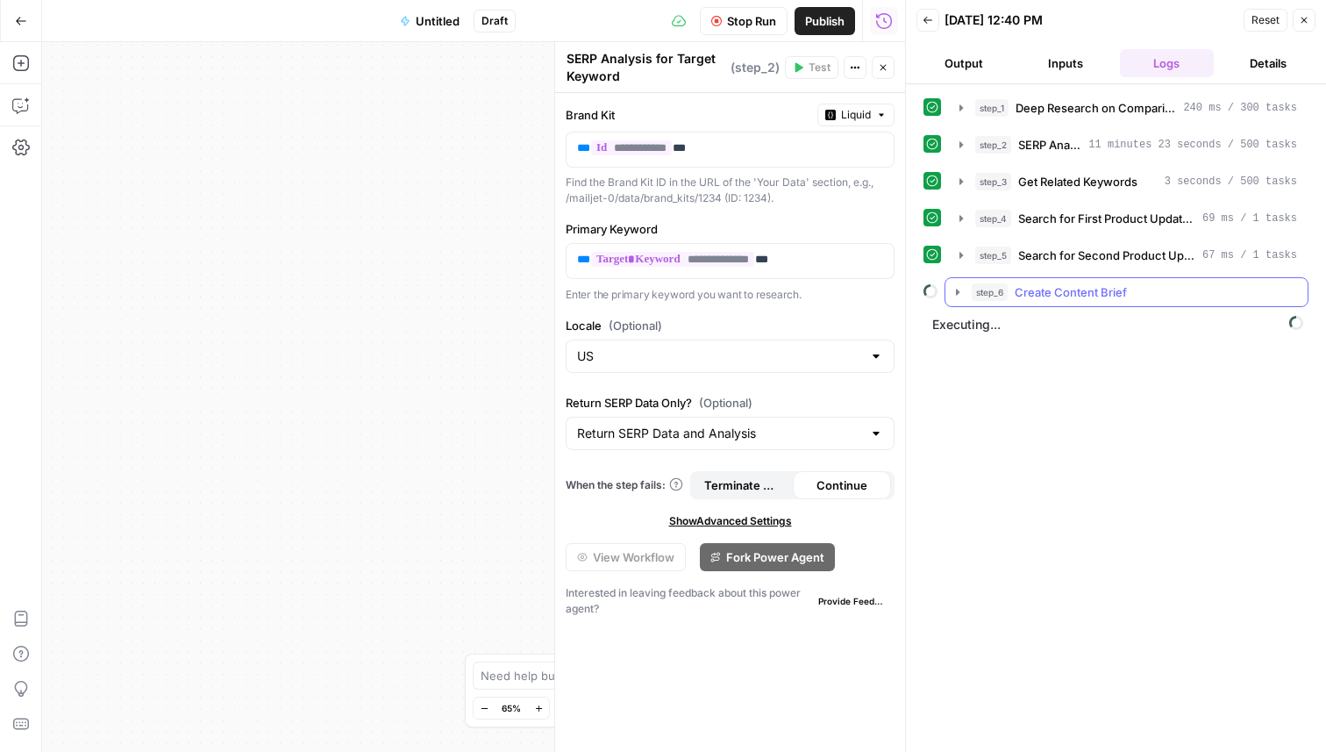
click at [953, 289] on icon "button" at bounding box center [958, 292] width 14 height 14
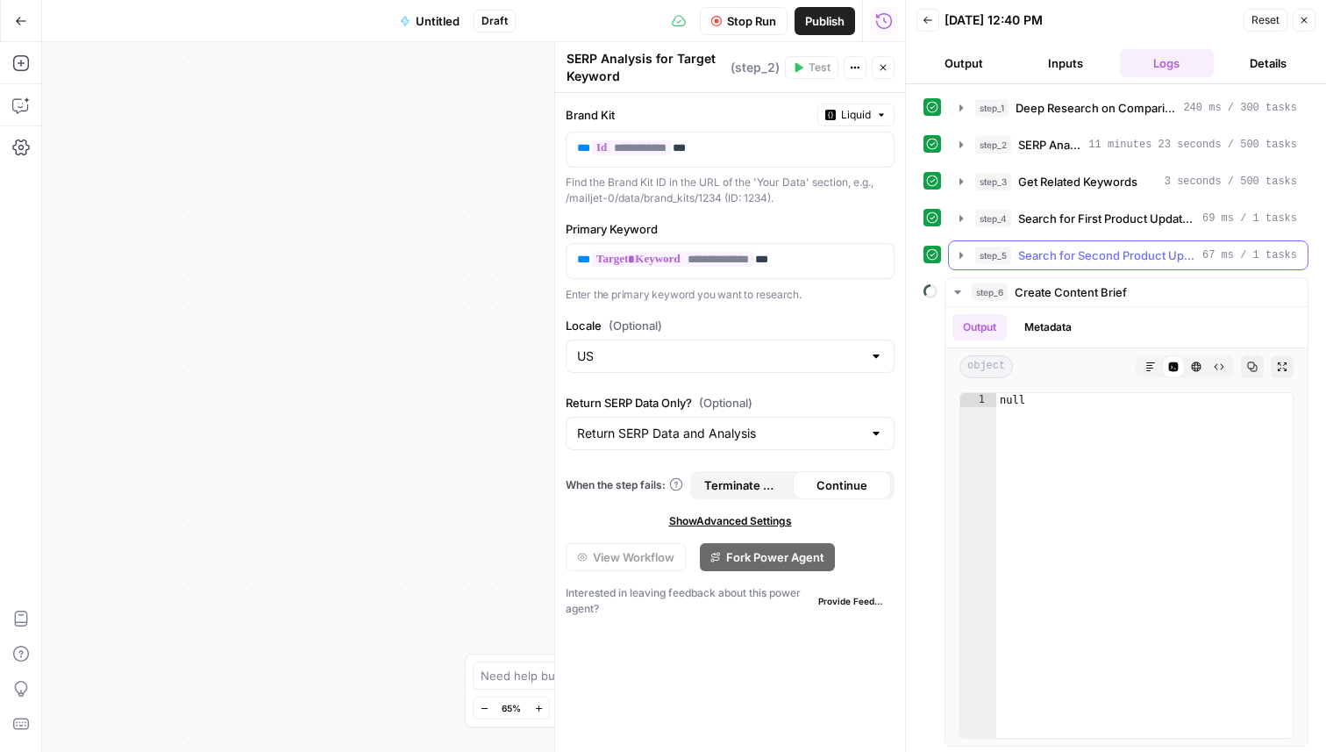
click at [962, 257] on icon "button" at bounding box center [961, 255] width 14 height 14
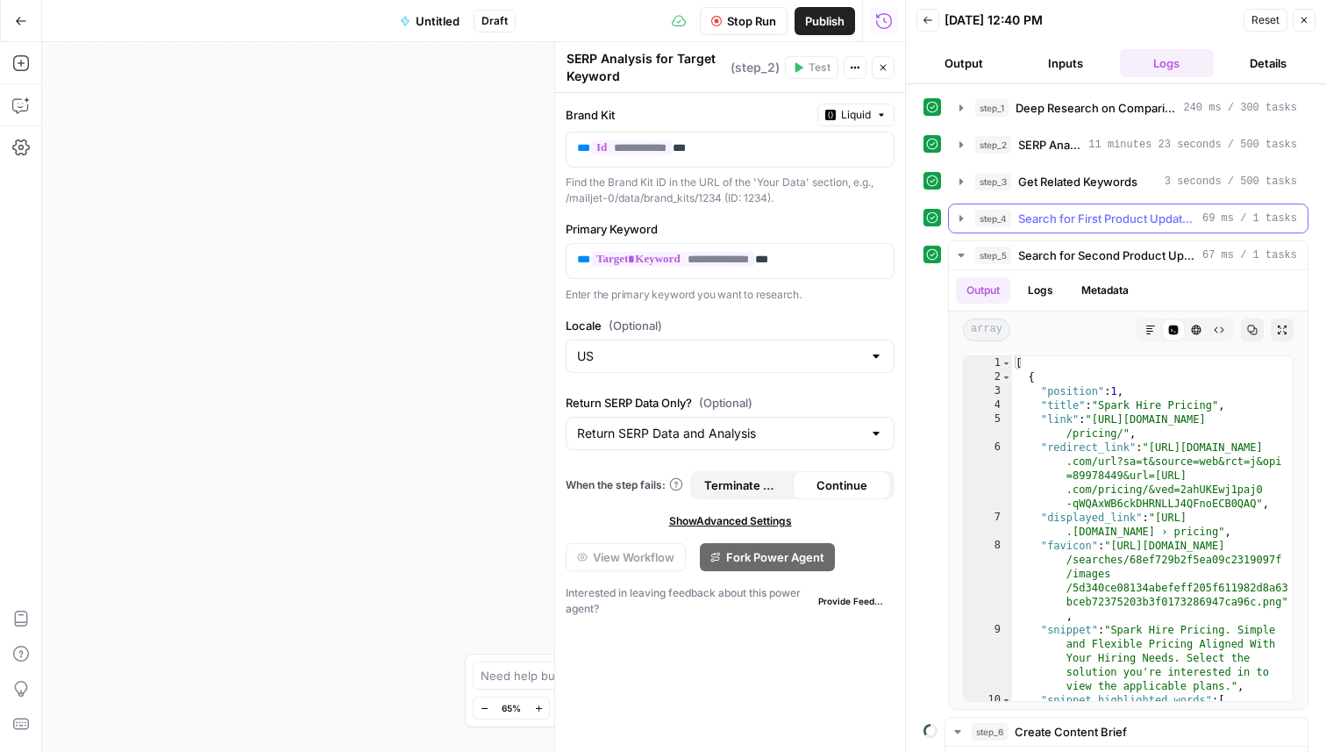
click at [960, 218] on icon "button" at bounding box center [962, 218] width 4 height 6
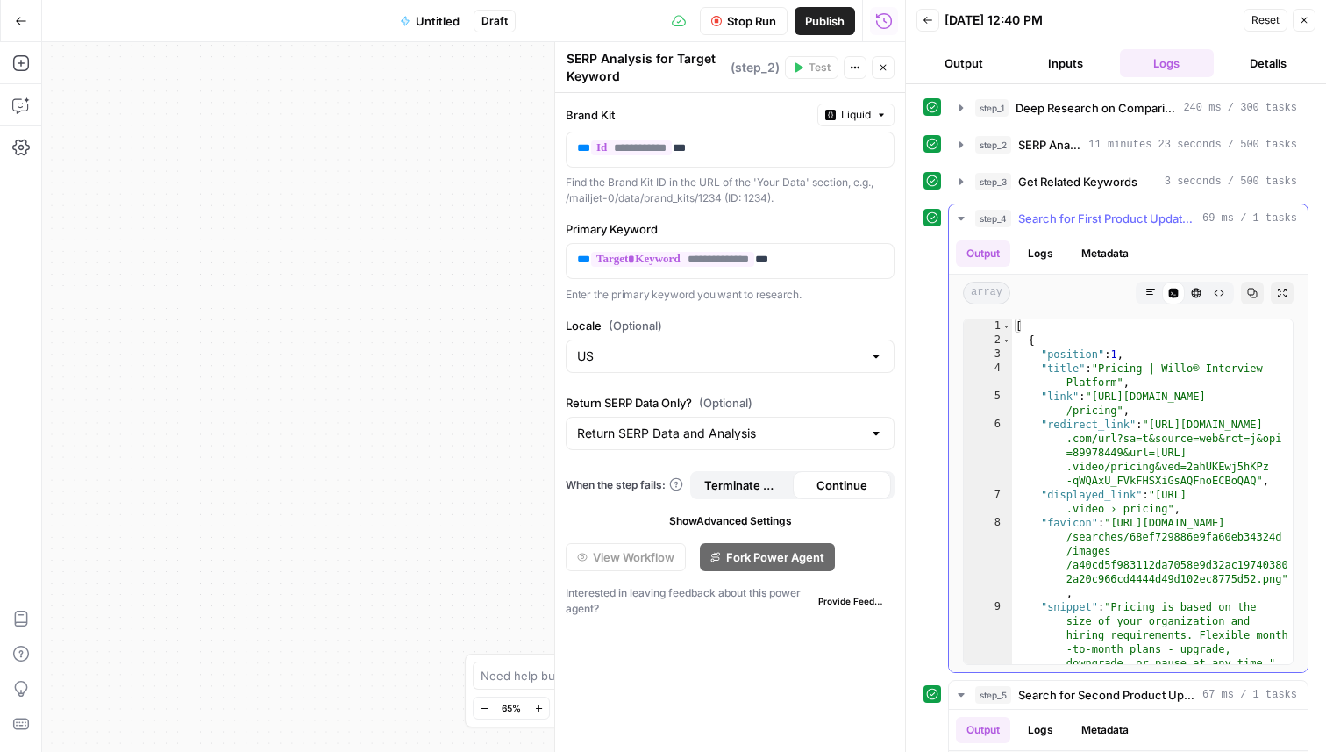
click at [960, 218] on icon "button" at bounding box center [961, 219] width 6 height 4
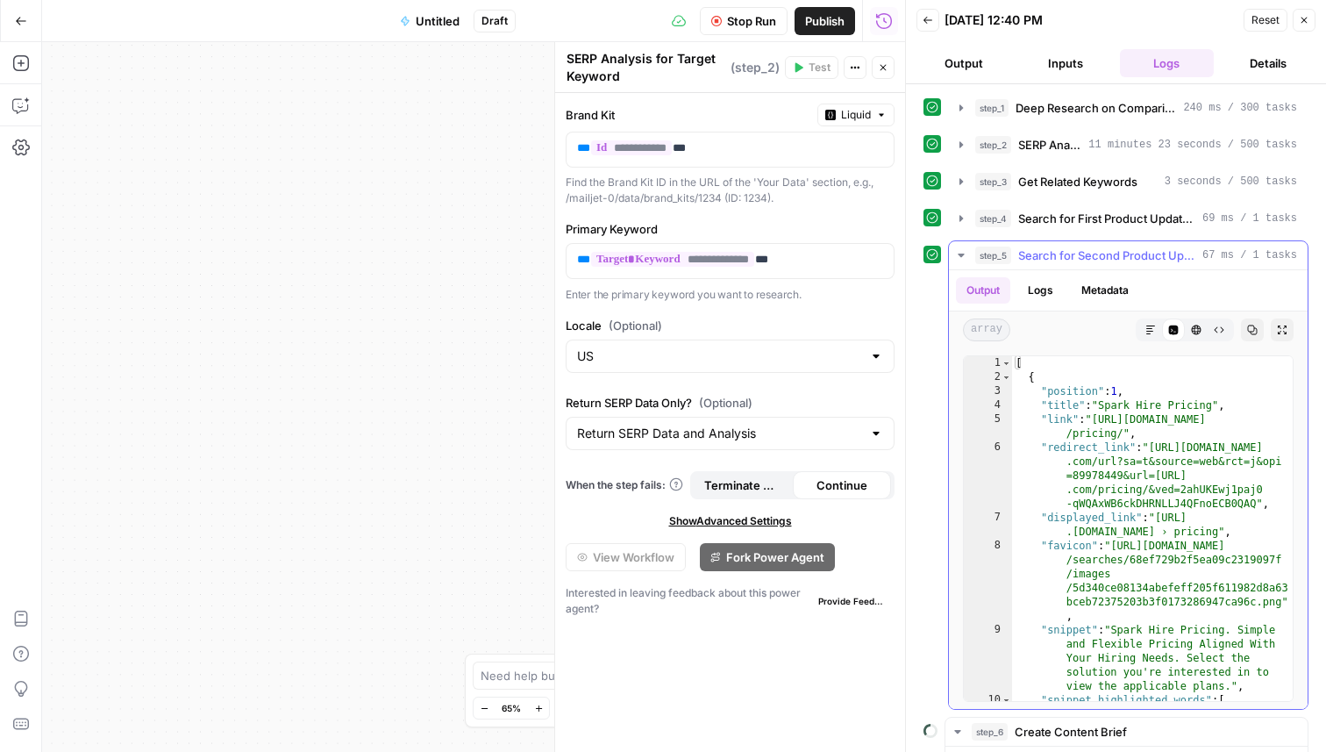
click at [960, 256] on icon "button" at bounding box center [961, 255] width 6 height 4
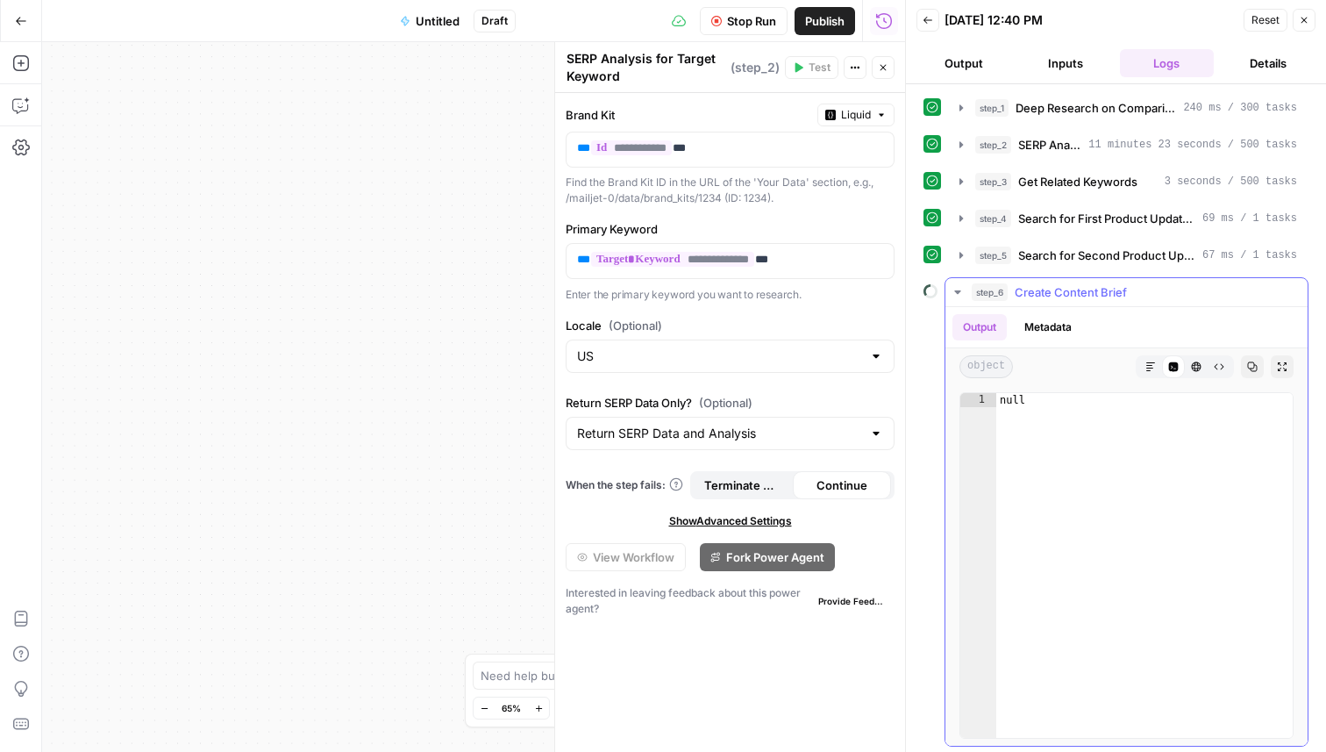
scroll to position [35, 0]
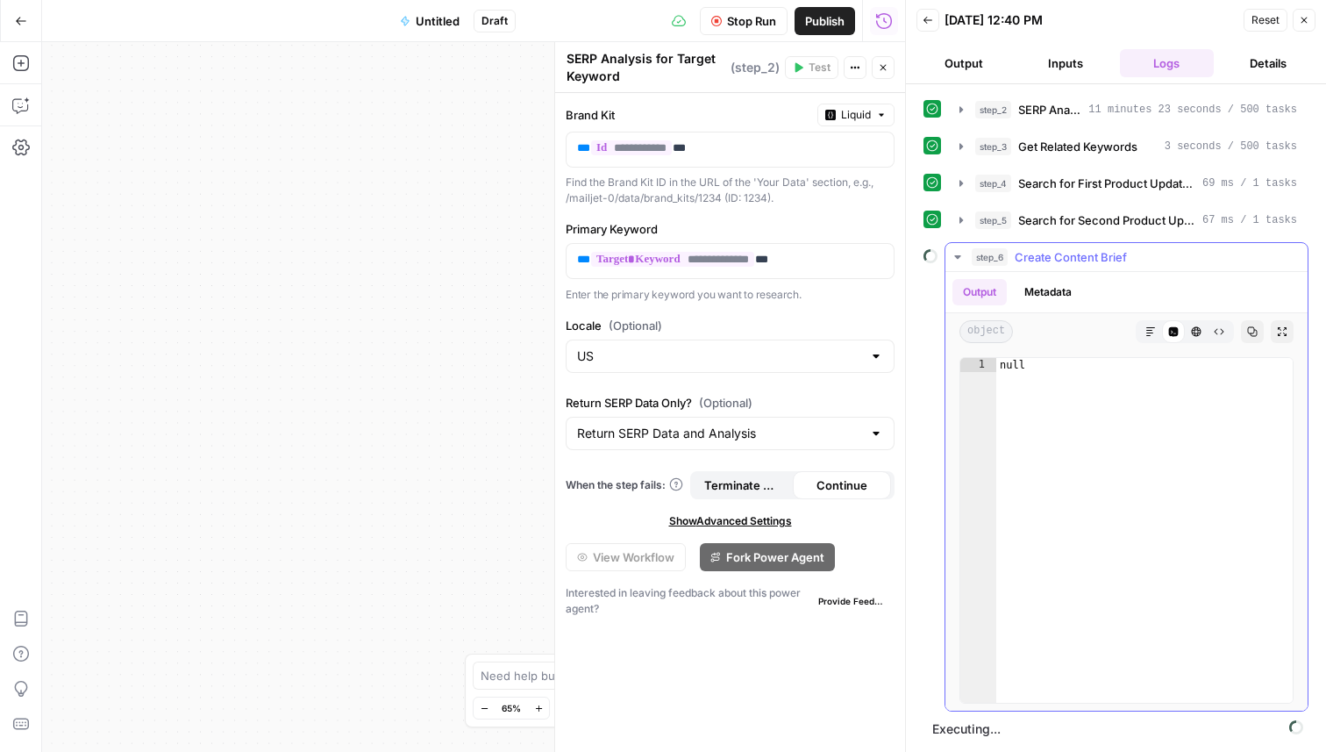
click at [1144, 336] on button "Markdown" at bounding box center [1150, 331] width 23 height 23
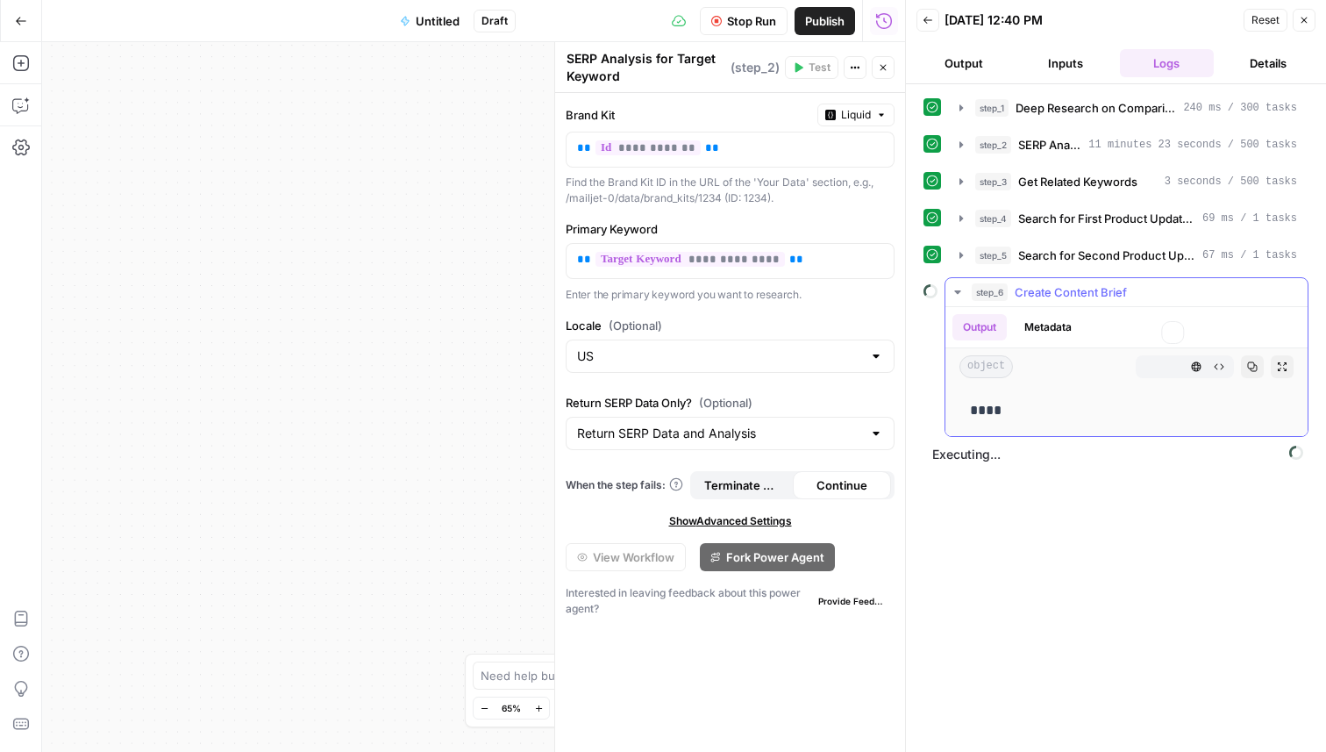
scroll to position [0, 0]
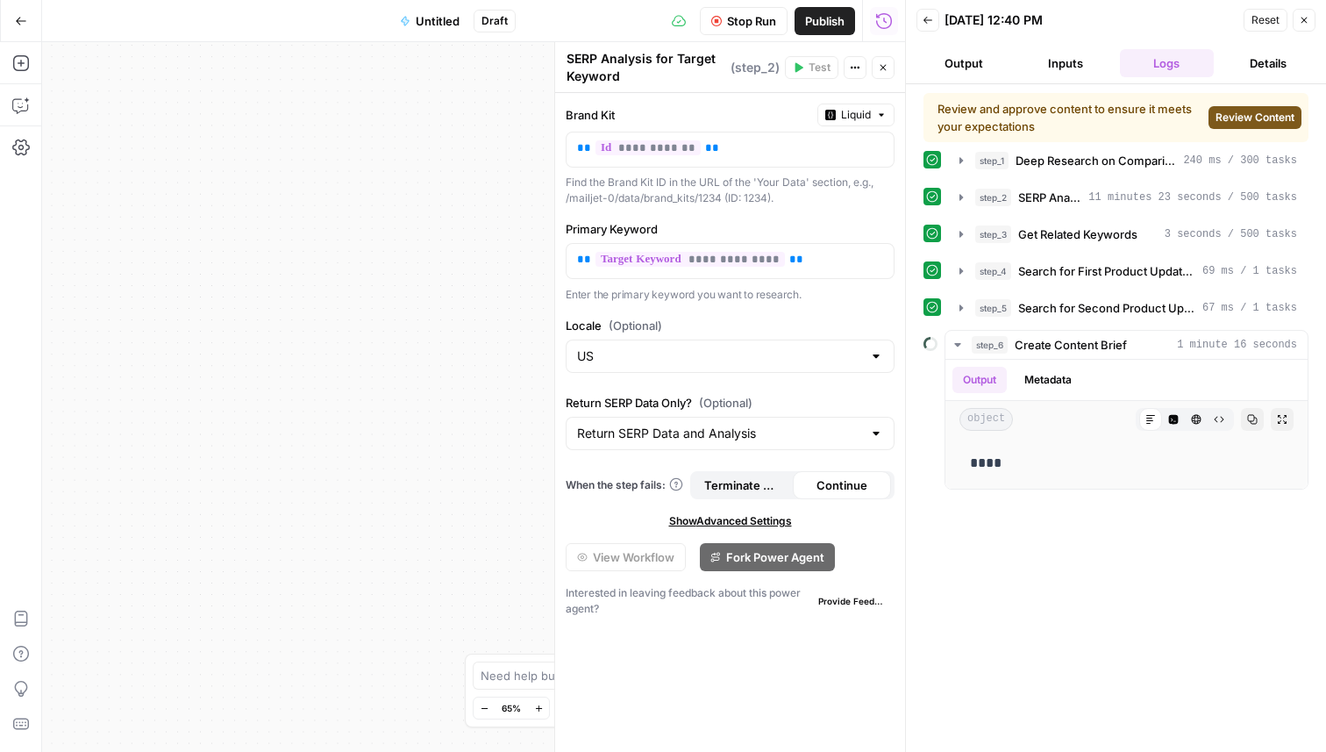
click at [968, 290] on div "step_1 Deep Research on Comparison Topic 240 ms / 300 tasks step_2 SERP Analysi…" at bounding box center [1116, 318] width 385 height 344
click at [1279, 118] on span "Review Content" at bounding box center [1255, 118] width 79 height 16
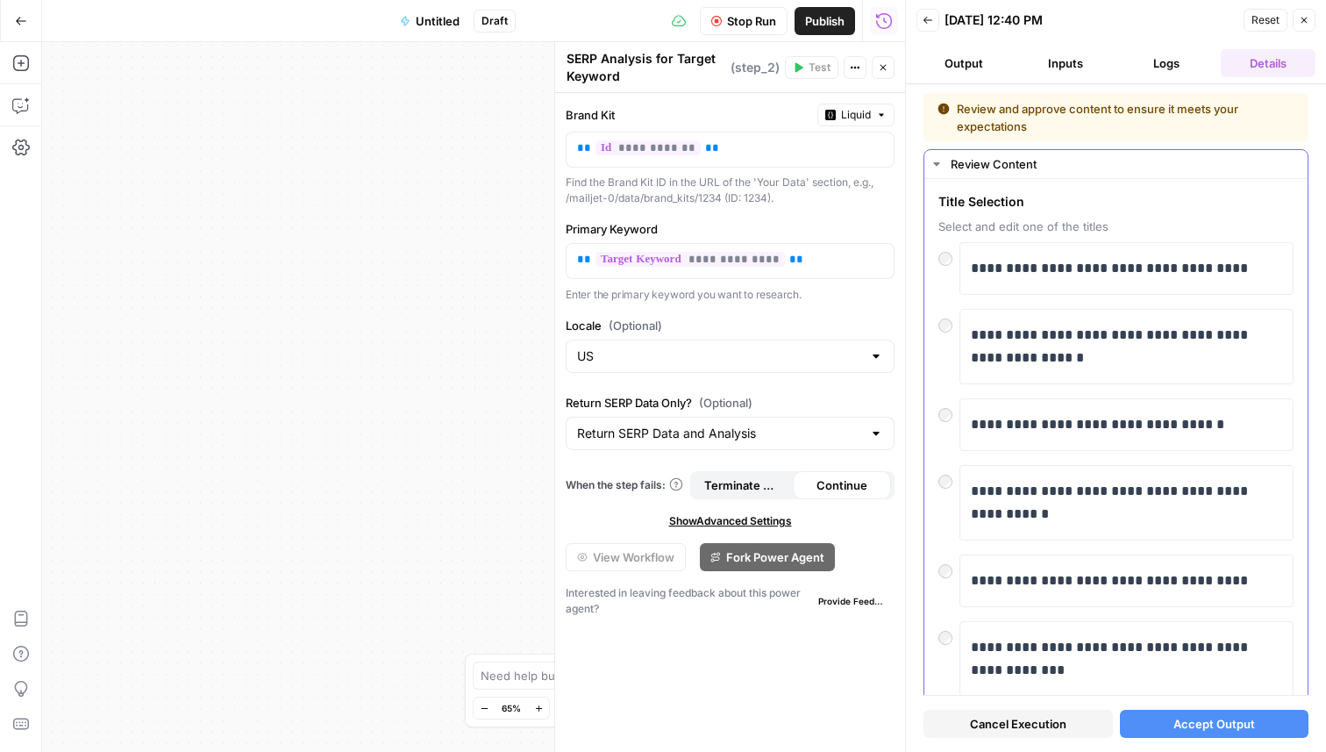
click at [945, 317] on div at bounding box center [948, 321] width 21 height 25
click at [1226, 715] on span "Accept Output" at bounding box center [1215, 724] width 82 height 18
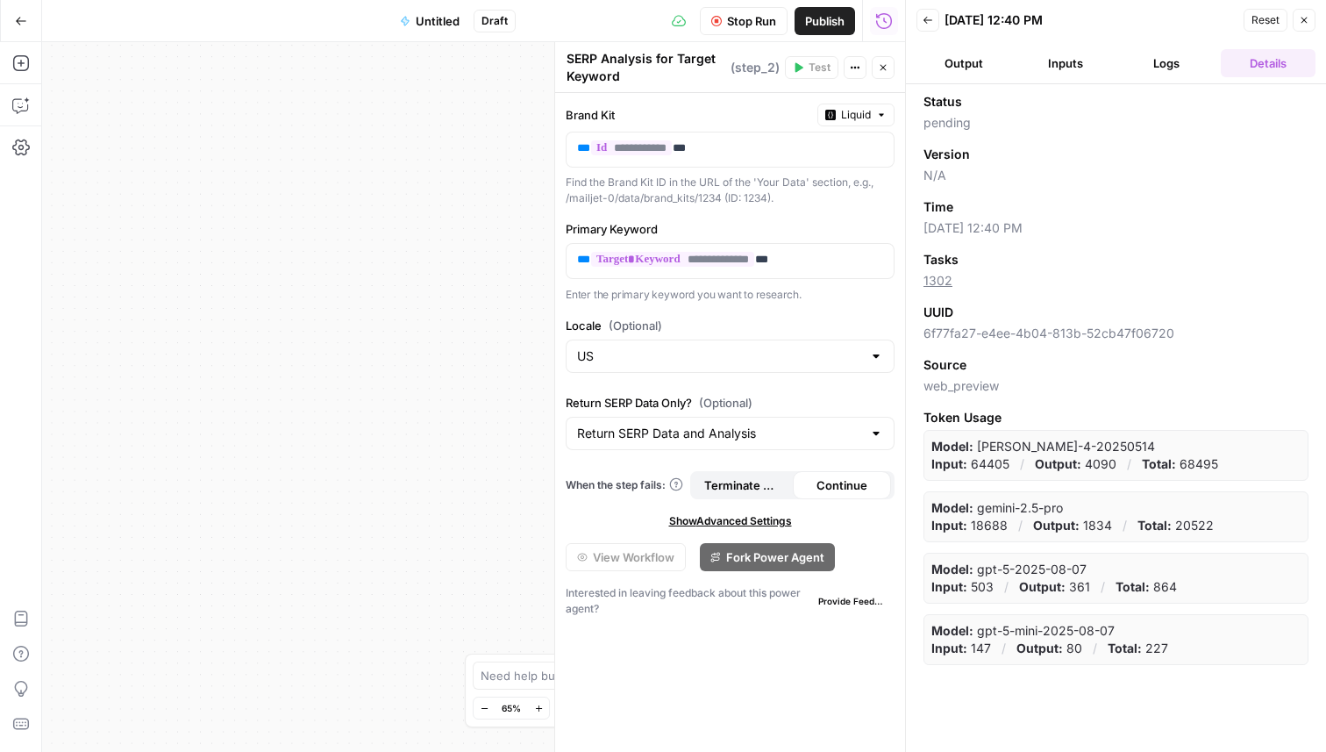
click at [963, 61] on button "Output" at bounding box center [964, 63] width 95 height 28
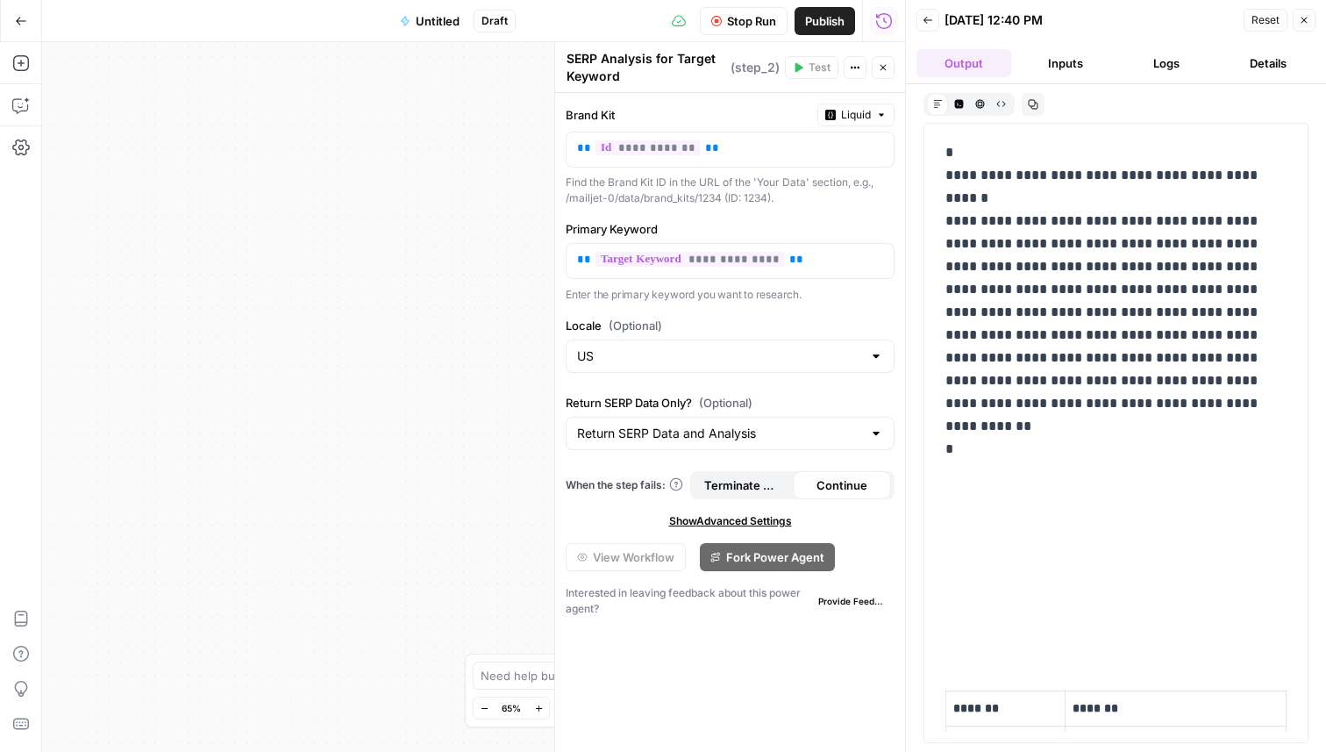
click at [1085, 68] on button "Inputs" at bounding box center [1065, 63] width 95 height 28
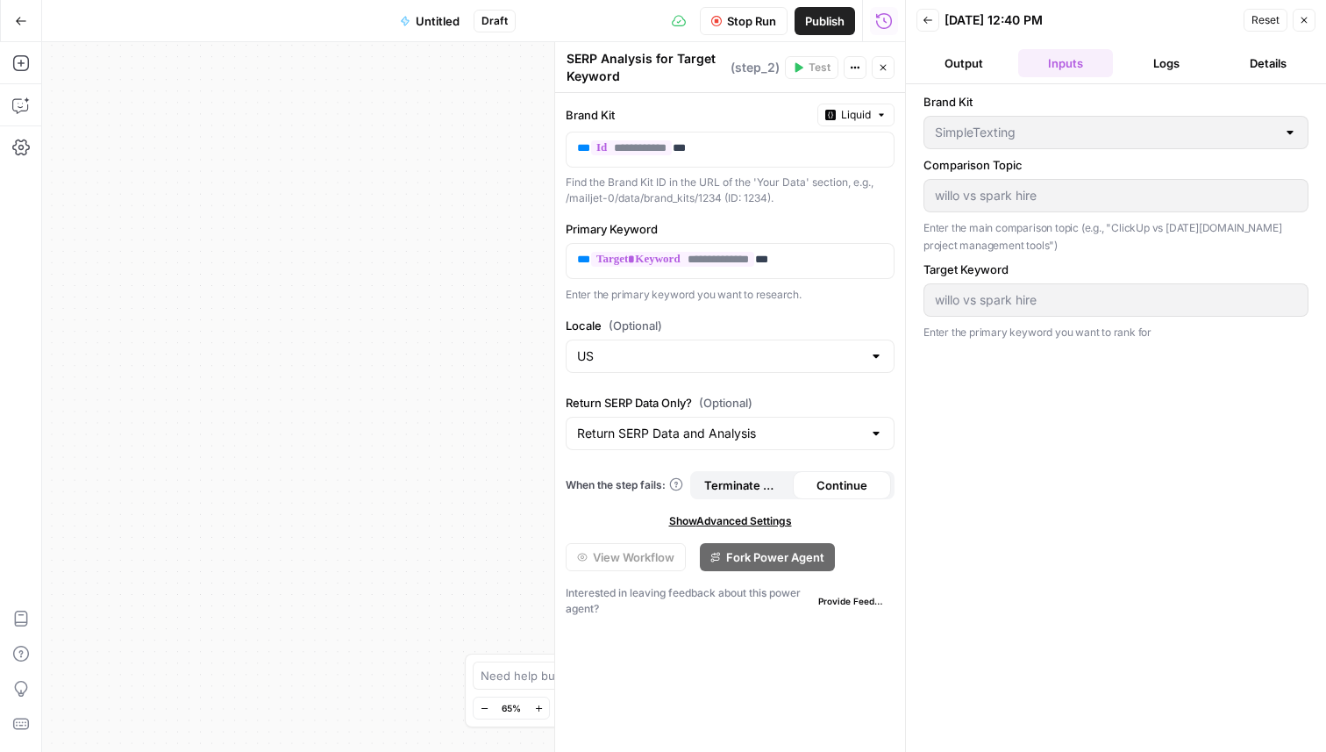
click at [1159, 73] on button "Logs" at bounding box center [1167, 63] width 95 height 28
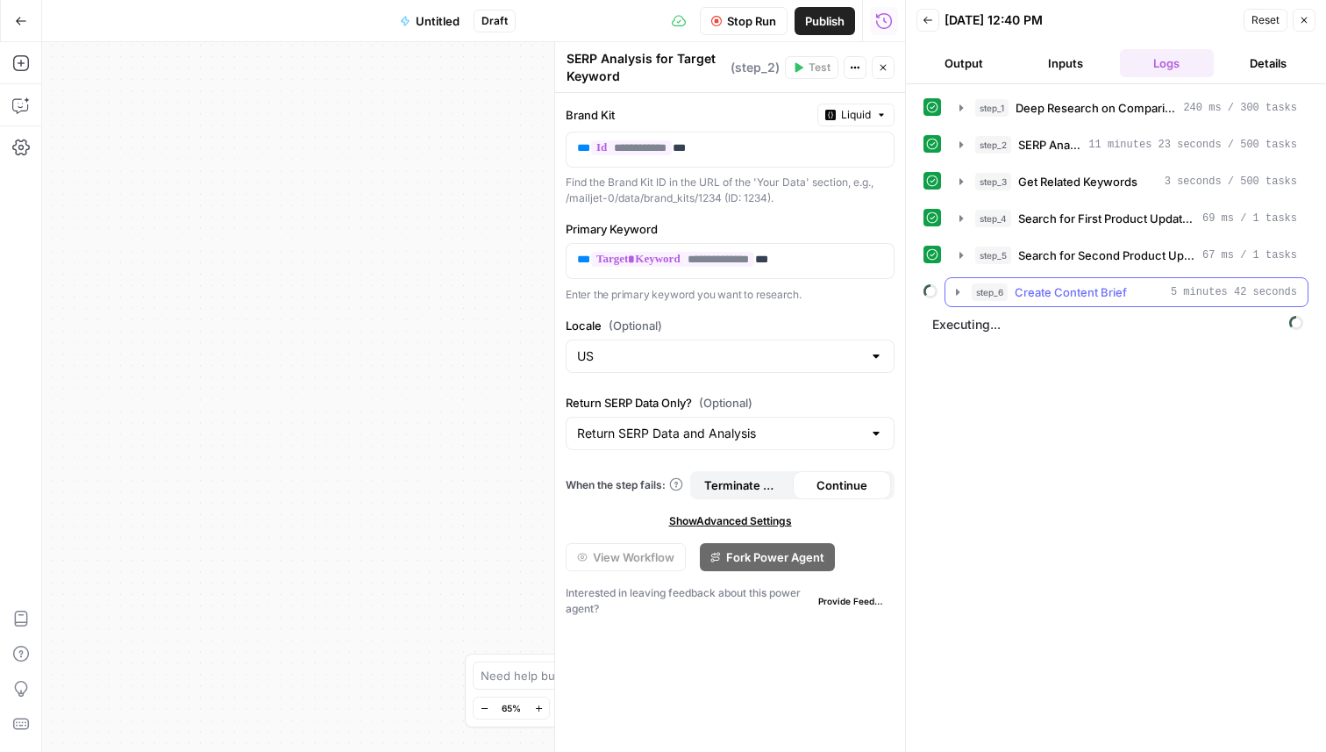
click at [954, 292] on icon "button" at bounding box center [958, 292] width 14 height 14
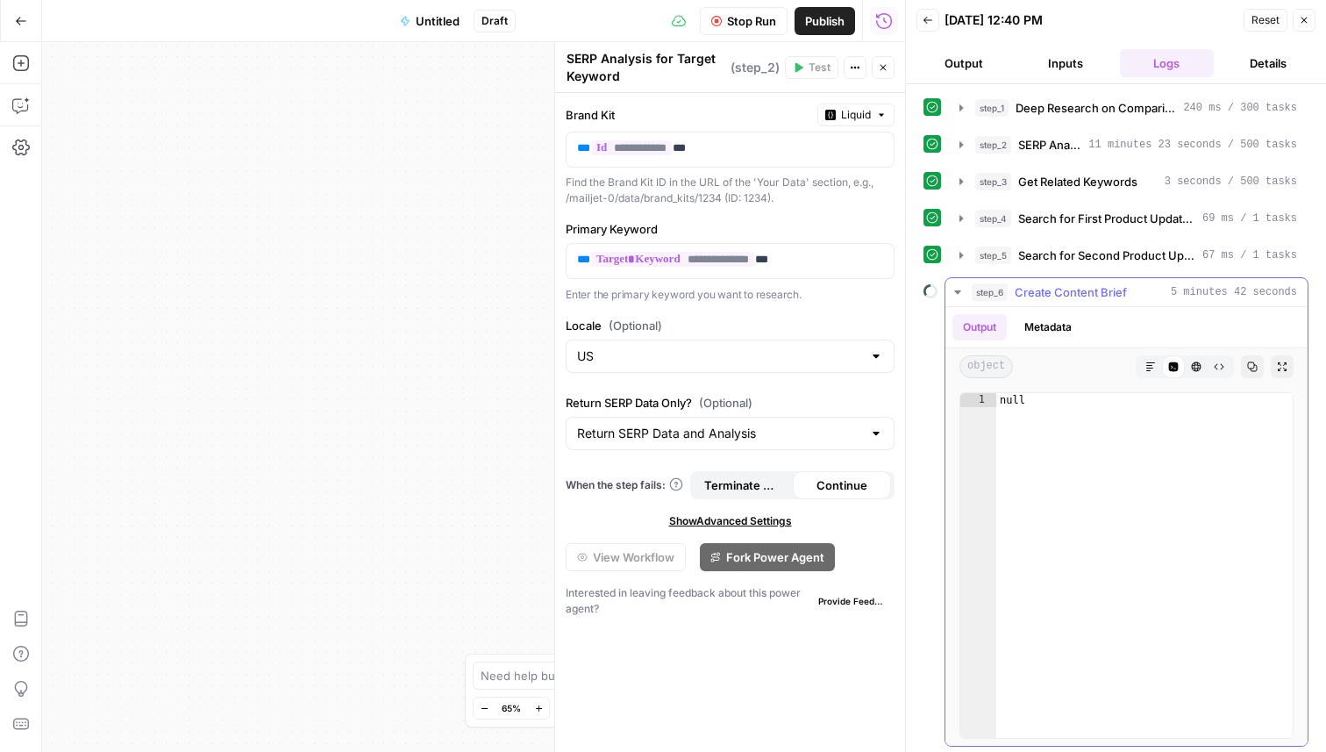
click at [954, 292] on icon "button" at bounding box center [958, 292] width 14 height 14
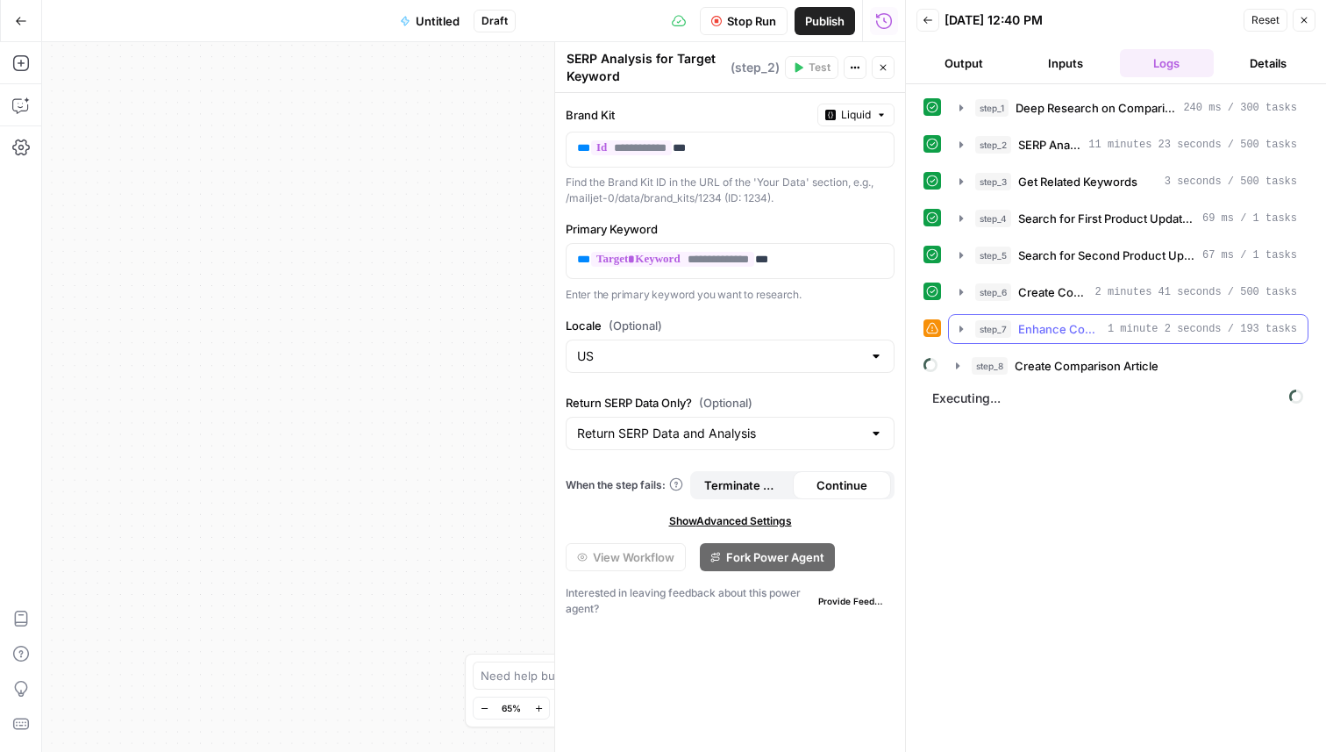
click at [961, 317] on button "step_7 Enhance Content Brief with Research 1 minute 2 seconds / 193 tasks" at bounding box center [1128, 329] width 359 height 28
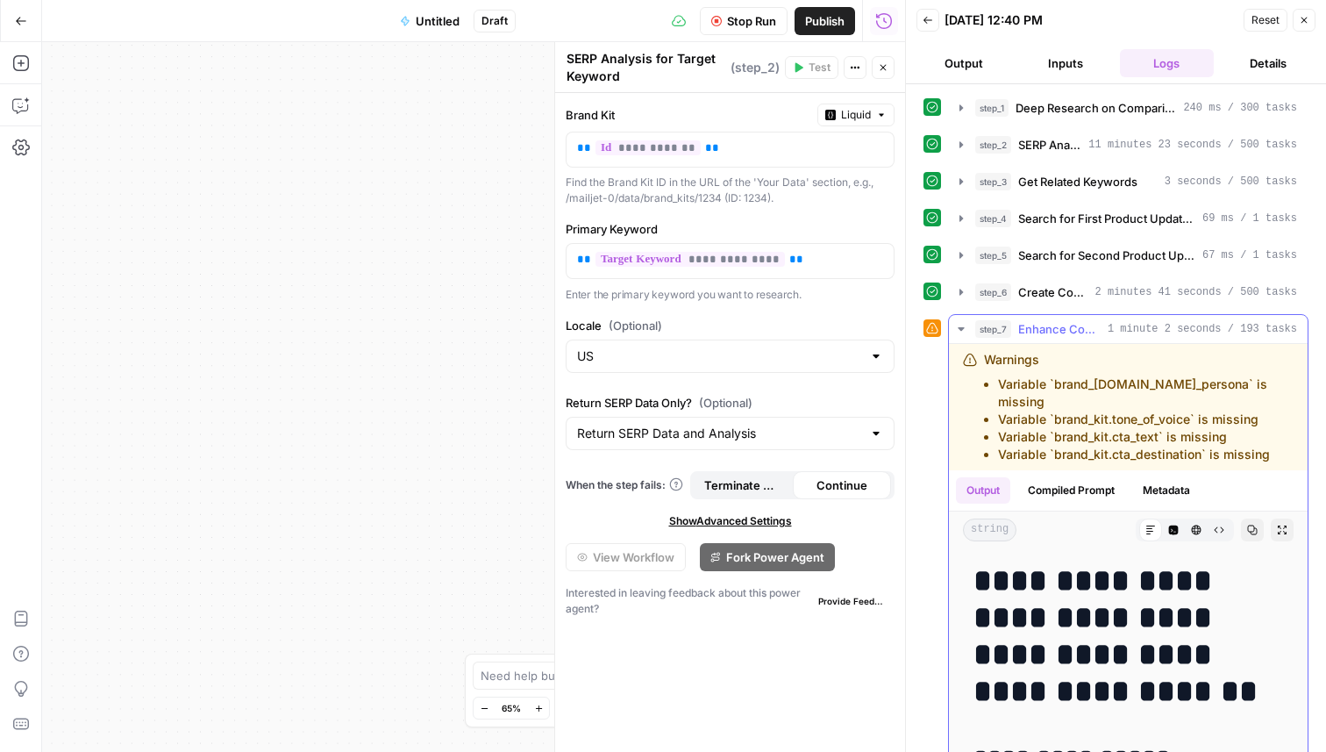
click at [967, 329] on icon "button" at bounding box center [961, 329] width 14 height 14
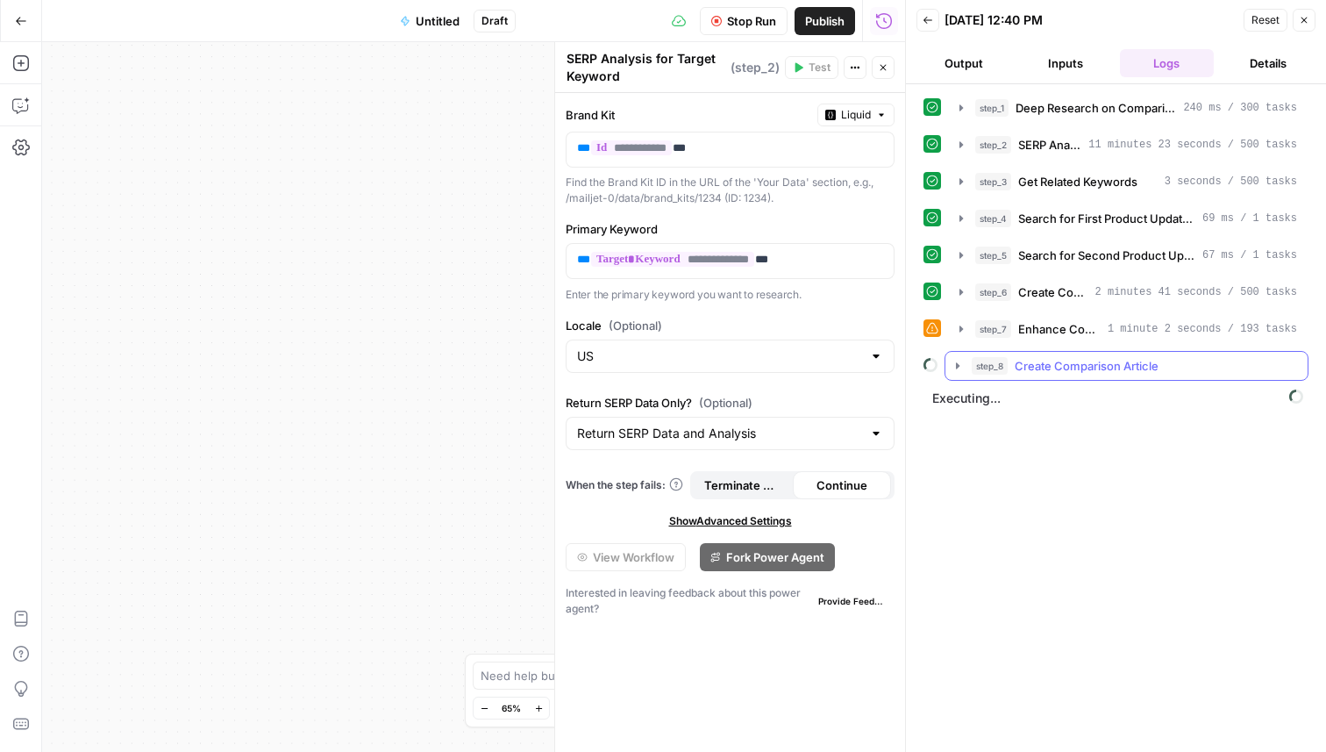
click at [959, 356] on button "step_8 Create Comparison Article" at bounding box center [1126, 366] width 362 height 28
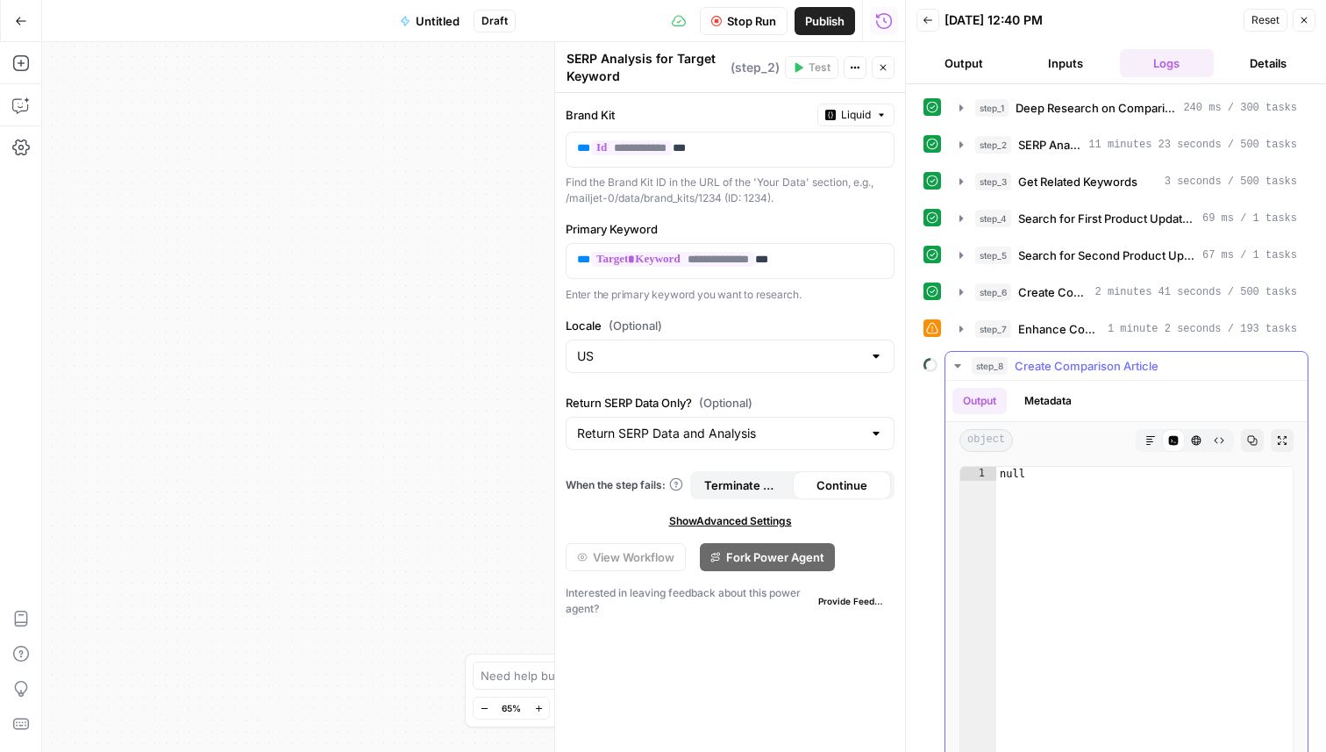
click at [953, 364] on icon "button" at bounding box center [958, 366] width 14 height 14
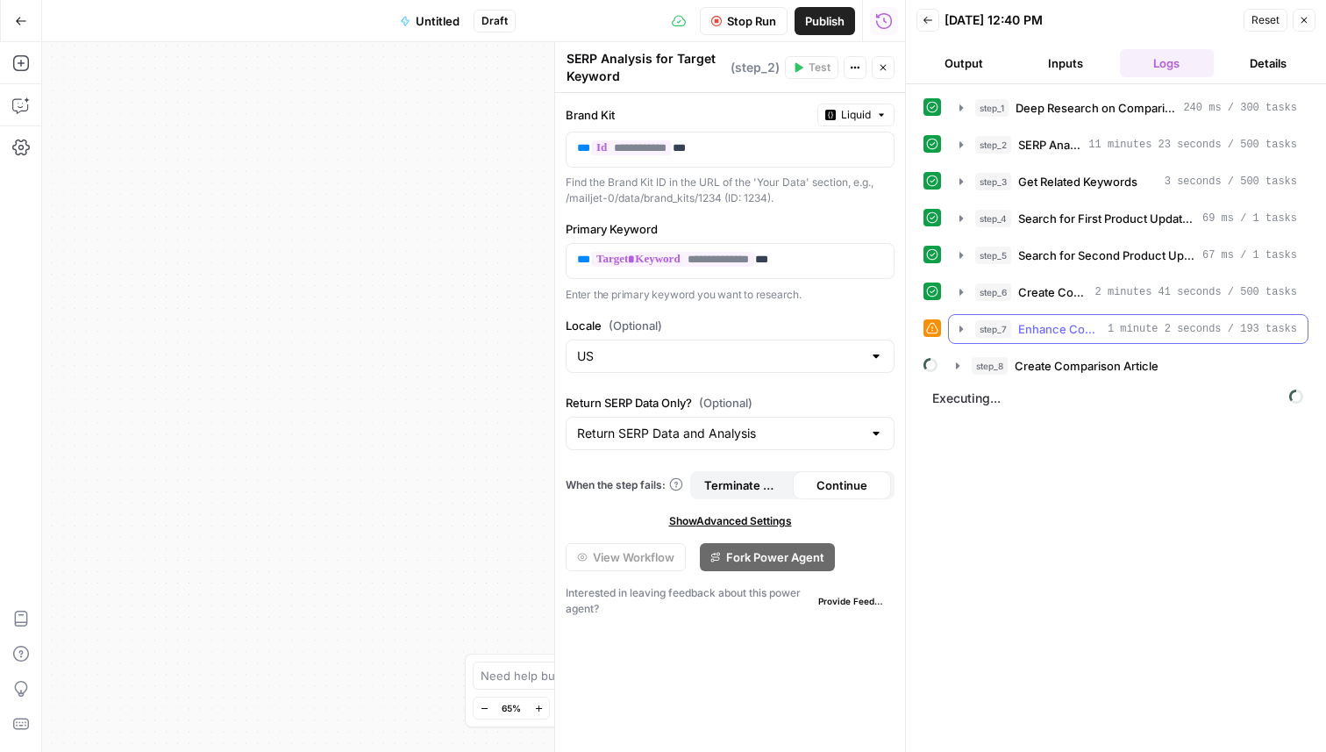
click at [960, 332] on icon "button" at bounding box center [961, 329] width 14 height 14
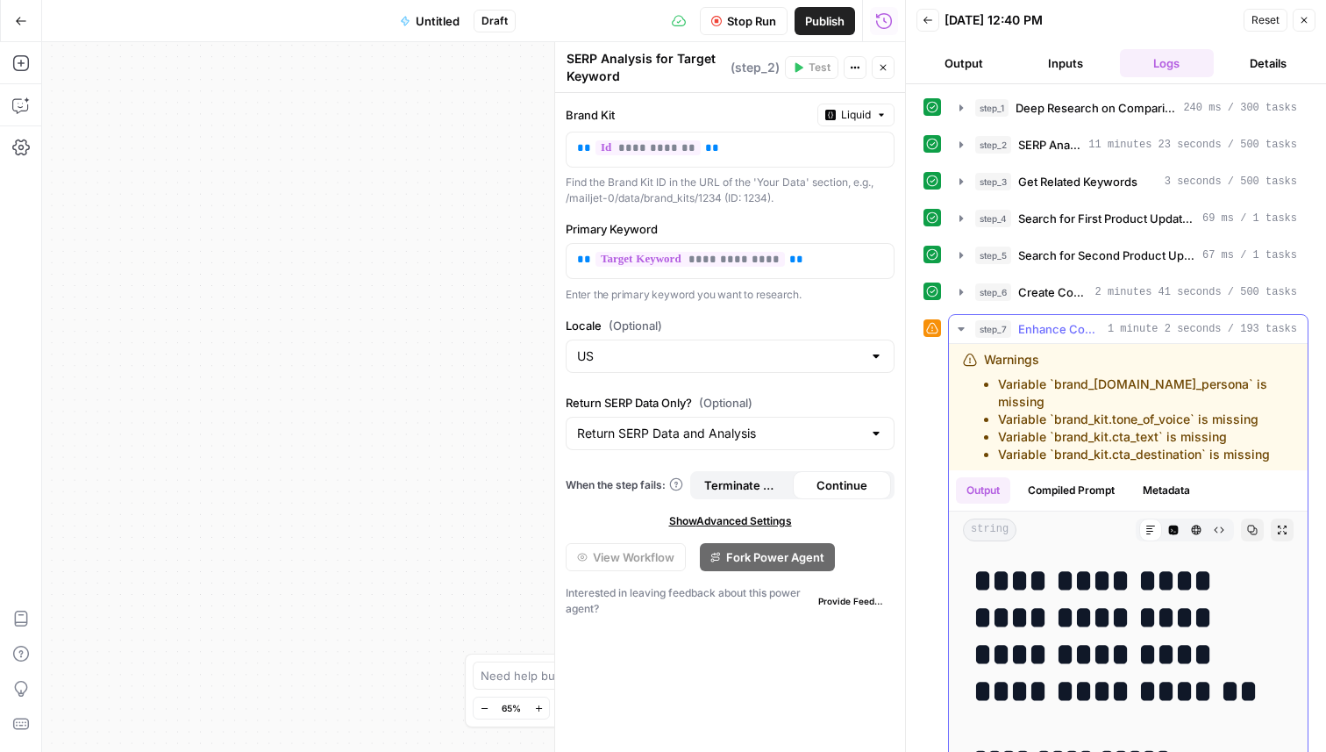
click at [960, 332] on icon "button" at bounding box center [961, 329] width 14 height 14
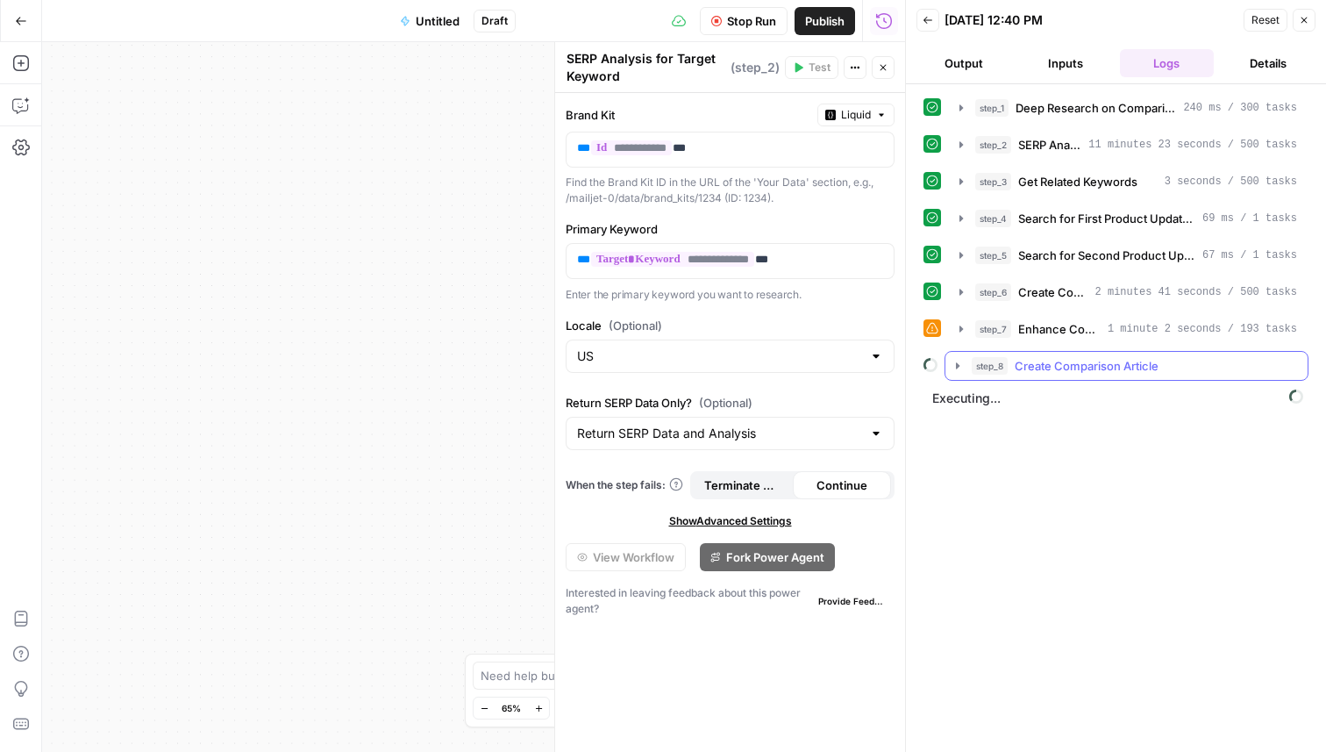
click at [965, 374] on button "step_8 Create Comparison Article" at bounding box center [1126, 366] width 362 height 28
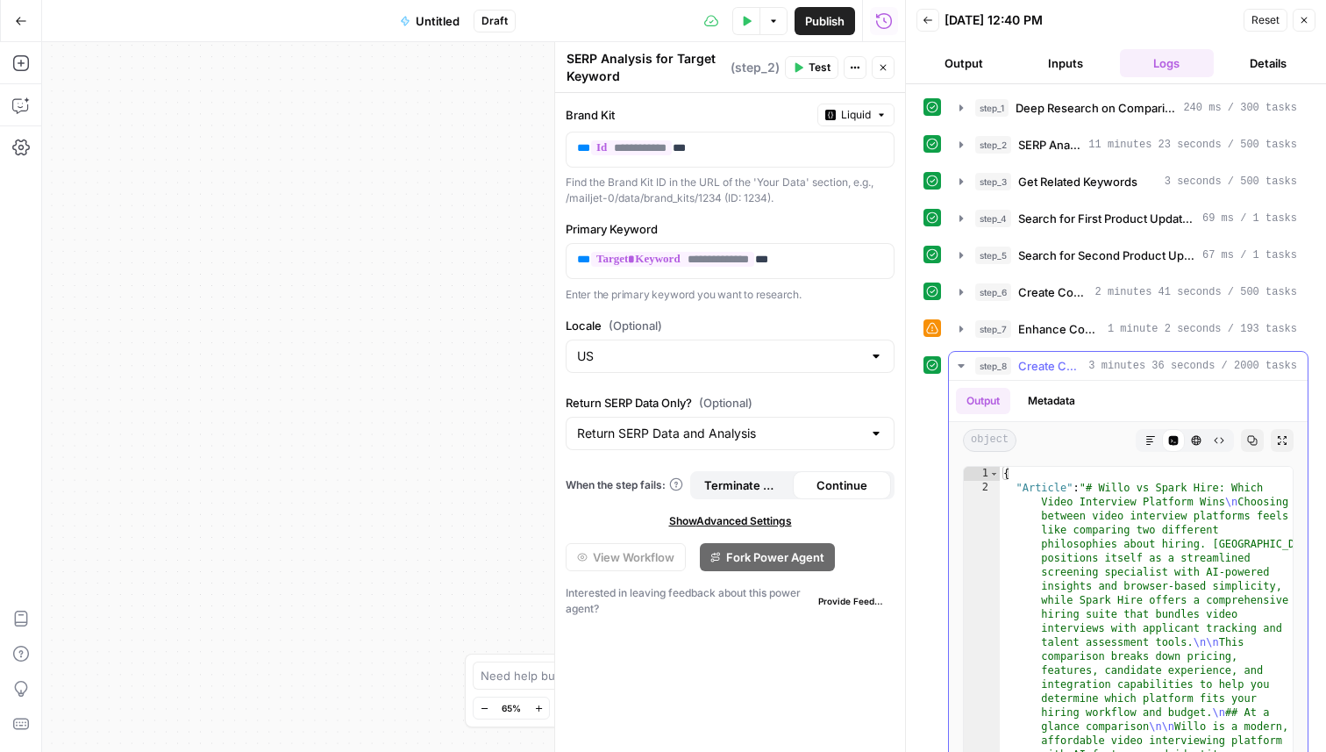
click at [1147, 445] on icon "button" at bounding box center [1150, 440] width 11 height 11
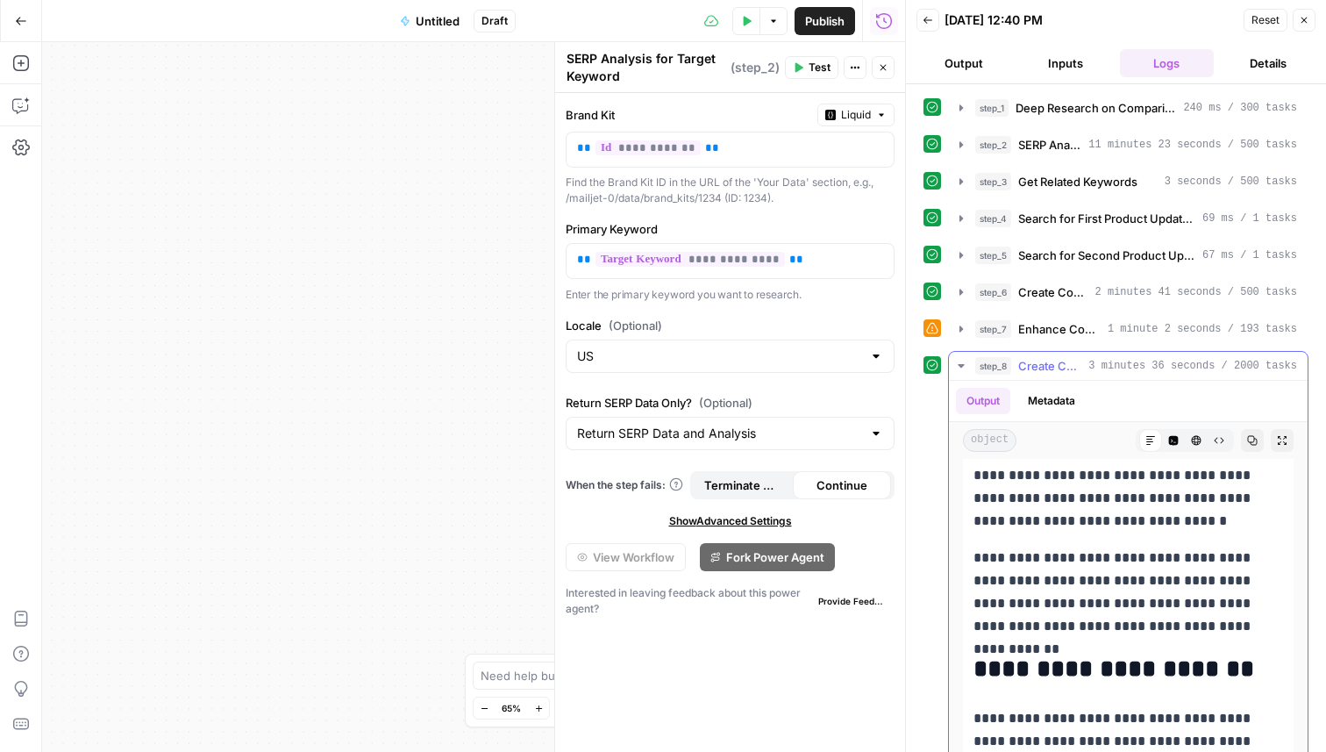
scroll to position [370, 0]
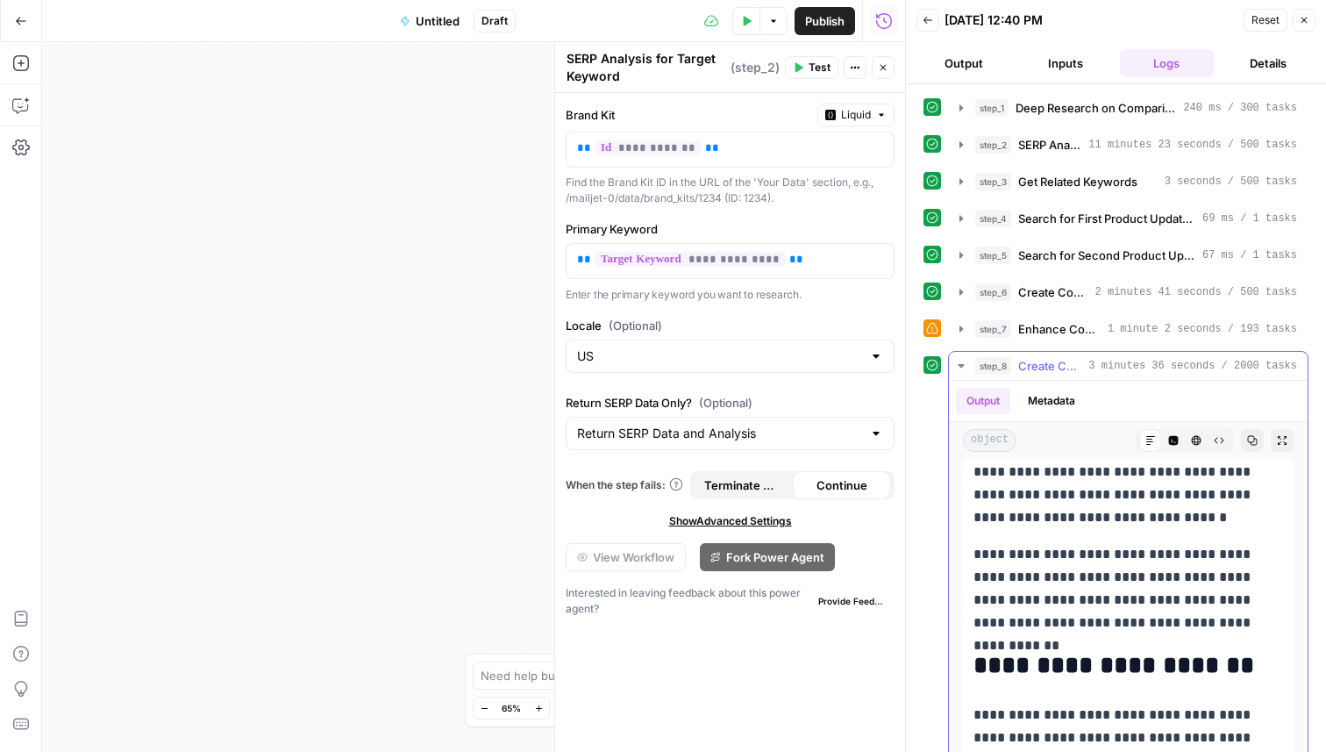
click at [1255, 438] on icon "button" at bounding box center [1252, 440] width 11 height 11
